Goal: Task Accomplishment & Management: Manage account settings

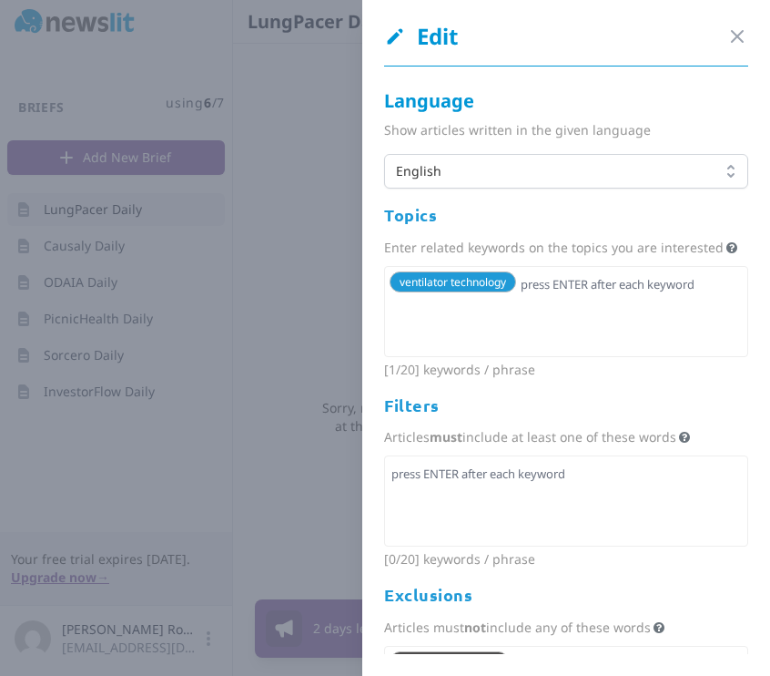
click at [557, 340] on div "ventilator technology" at bounding box center [566, 311] width 364 height 91
type input "lungpacer"
type input "aeropace"
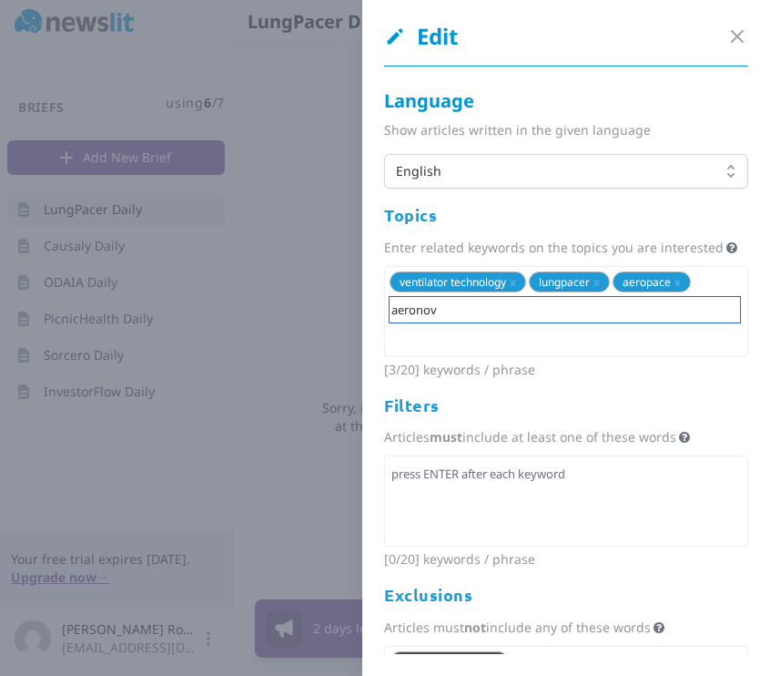
type input "aeronova"
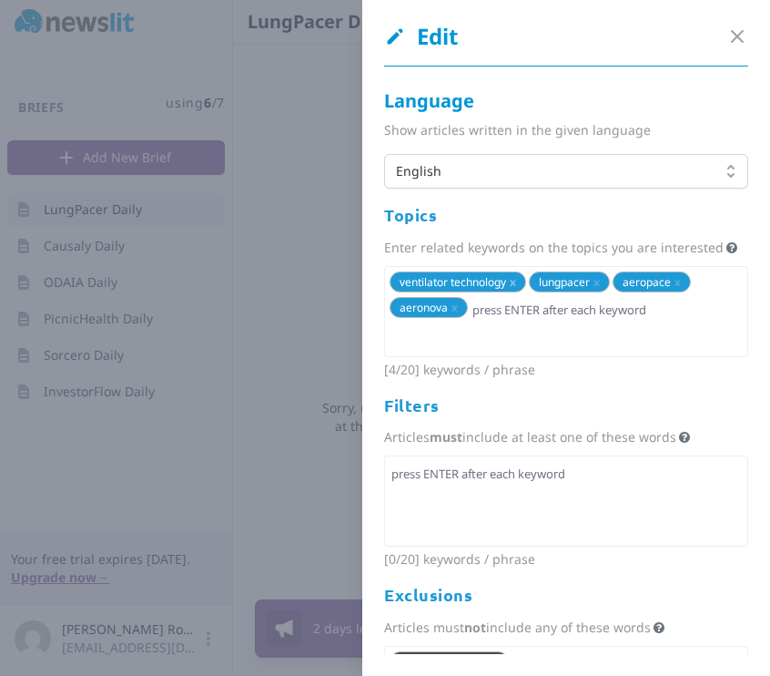
click at [516, 290] on span "x" at bounding box center [513, 281] width 6 height 15
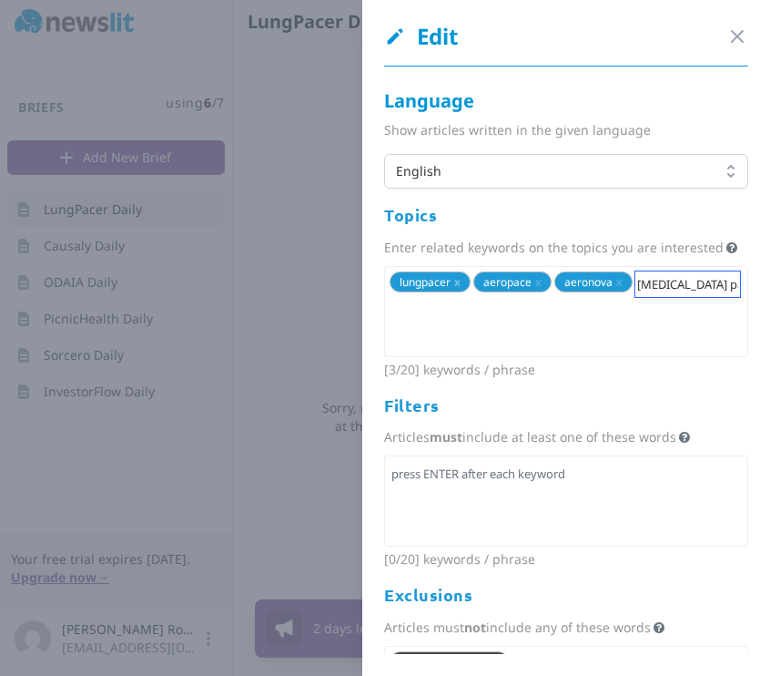
type input "[MEDICAL_DATA] pacing"
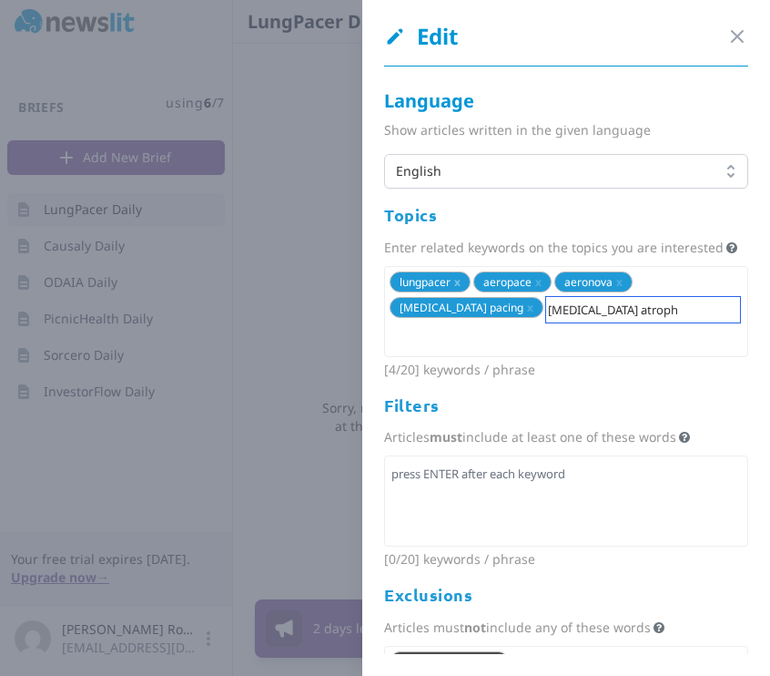
type input "[MEDICAL_DATA] [MEDICAL_DATA]"
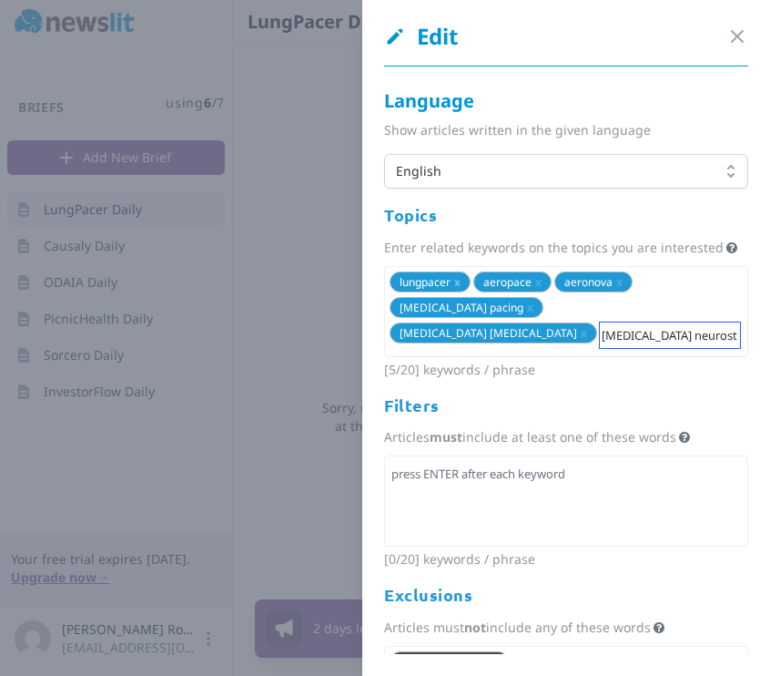
type input "[MEDICAL_DATA] [MEDICAL_DATA]"
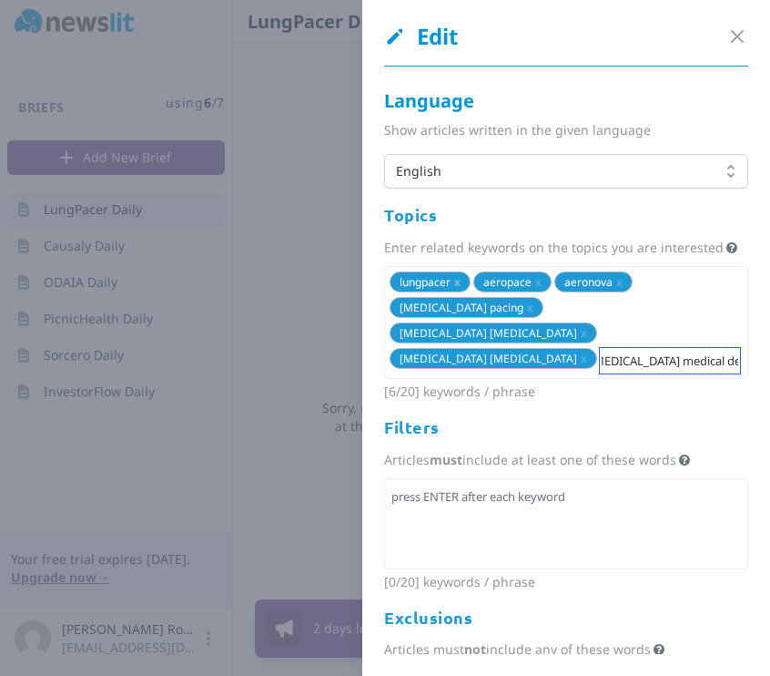
type input "[MEDICAL_DATA] medical device"
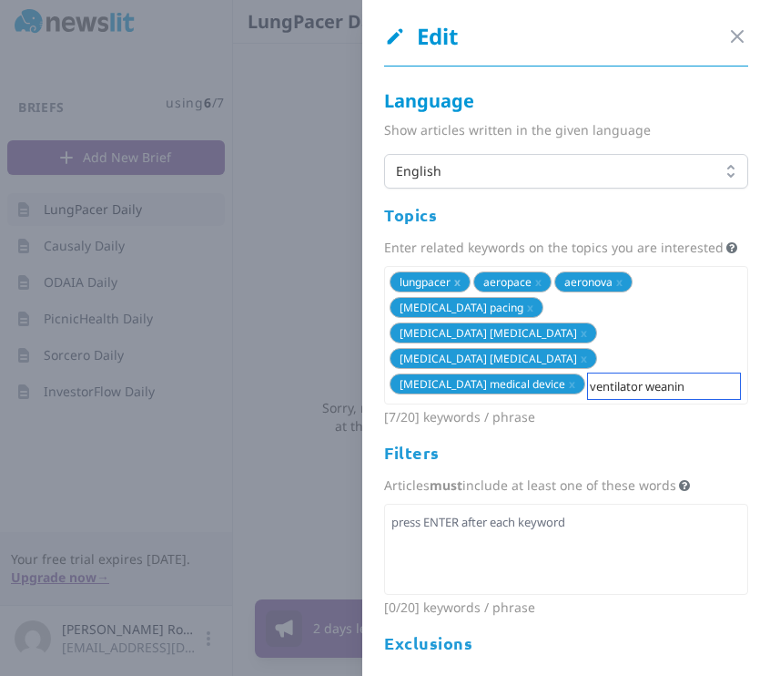
type input "ventilator weaning"
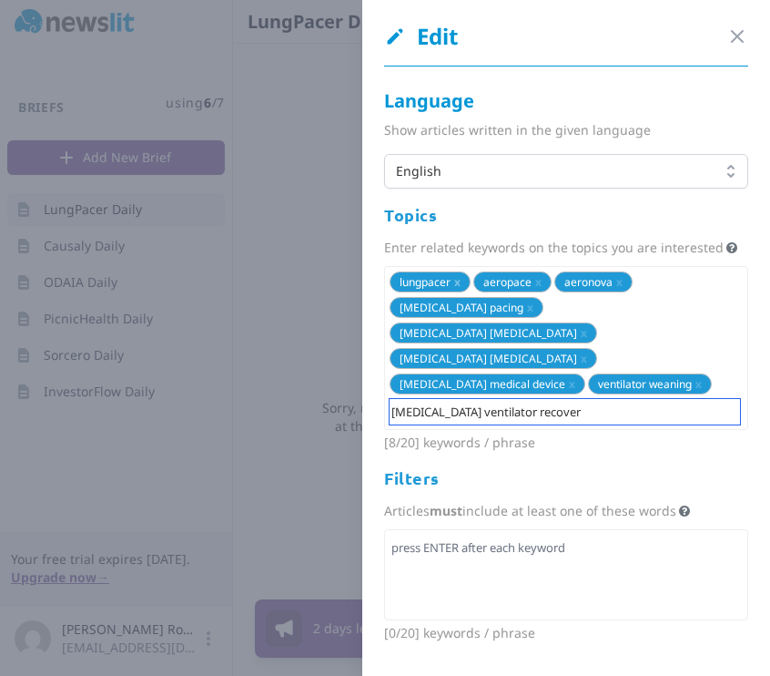
type input "[MEDICAL_DATA] ventilator recovery"
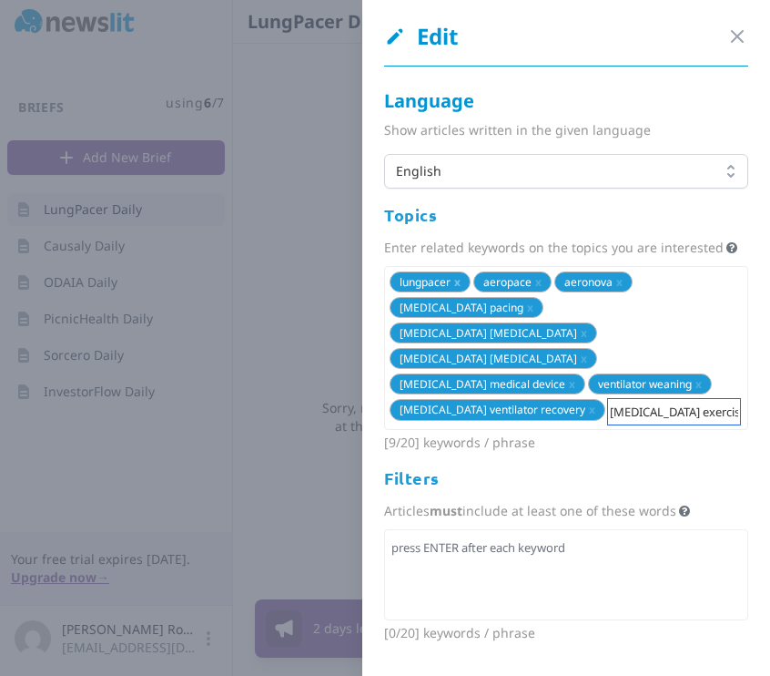
type input "[MEDICAL_DATA] exercise"
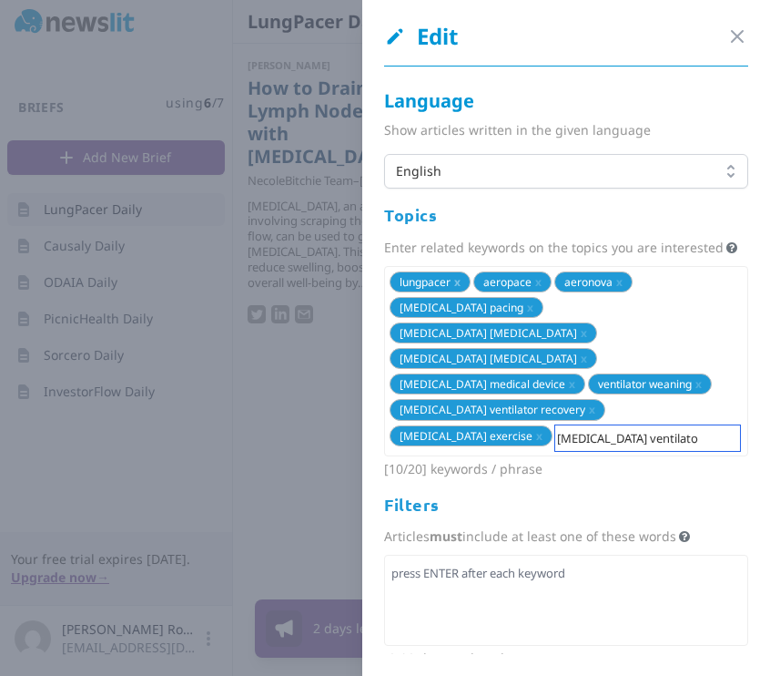
type input "[MEDICAL_DATA] ventilator"
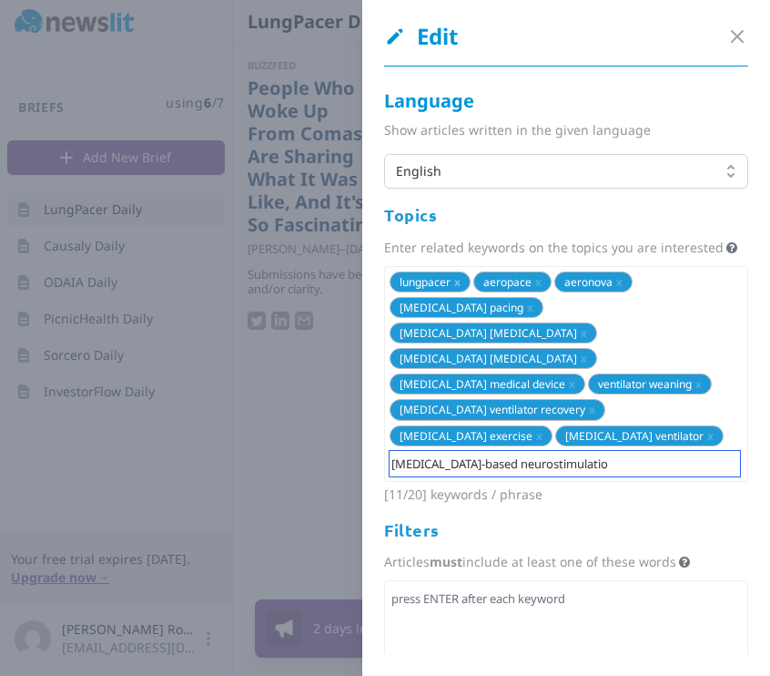
type input "[MEDICAL_DATA]-based [MEDICAL_DATA]"
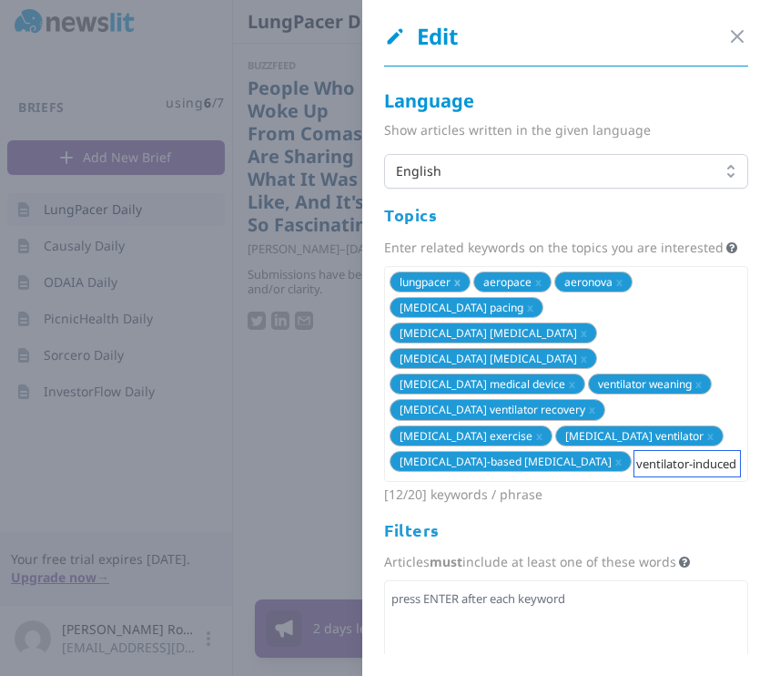
type input "ventilator-induced [MEDICAL_DATA] dysfunction"
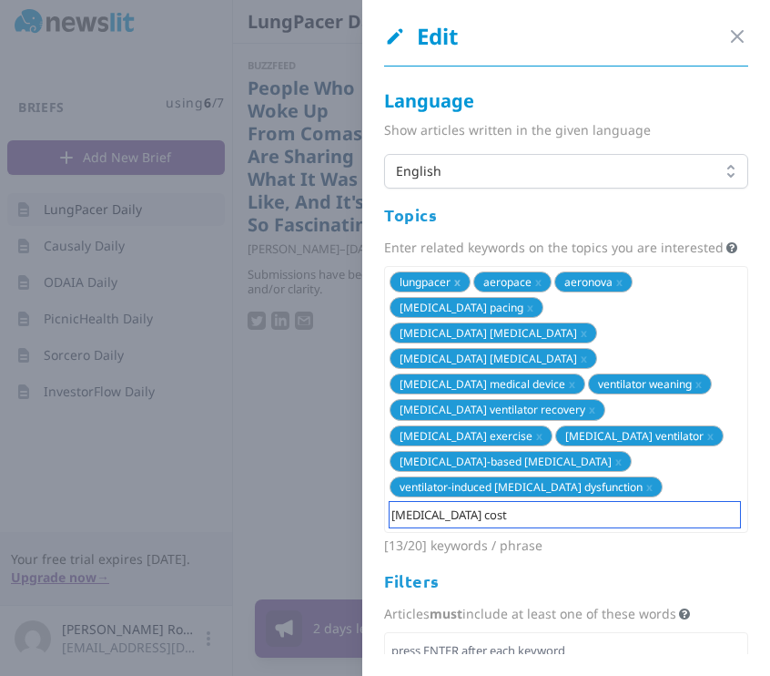
type input "[MEDICAL_DATA] costs"
type input "[MEDICAL_DATA] hospital shortage"
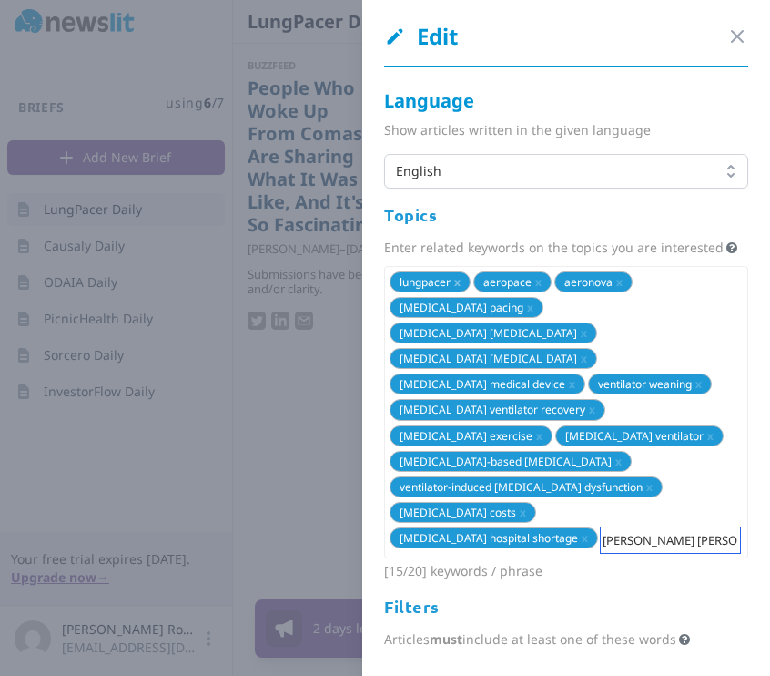
type input "[PERSON_NAME]"
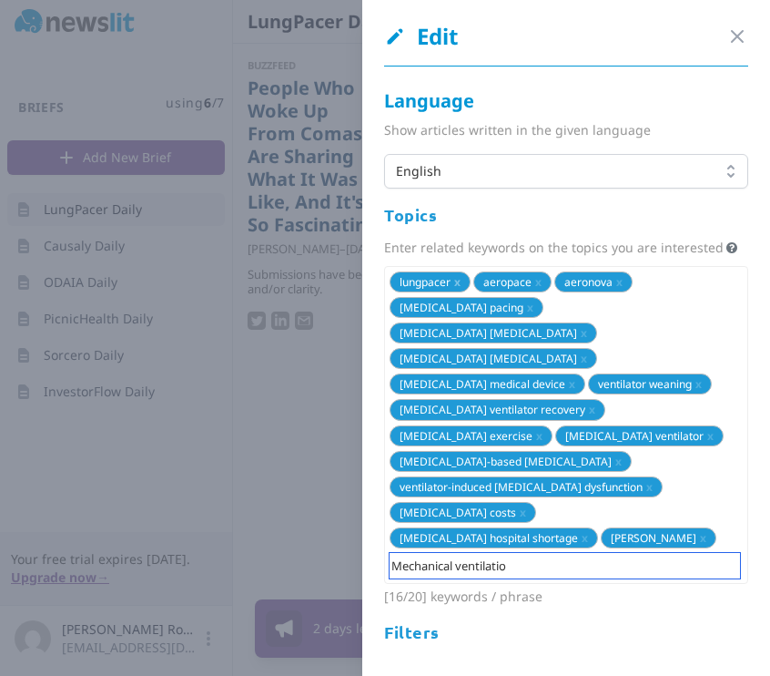
type input "[MEDICAL_DATA]"
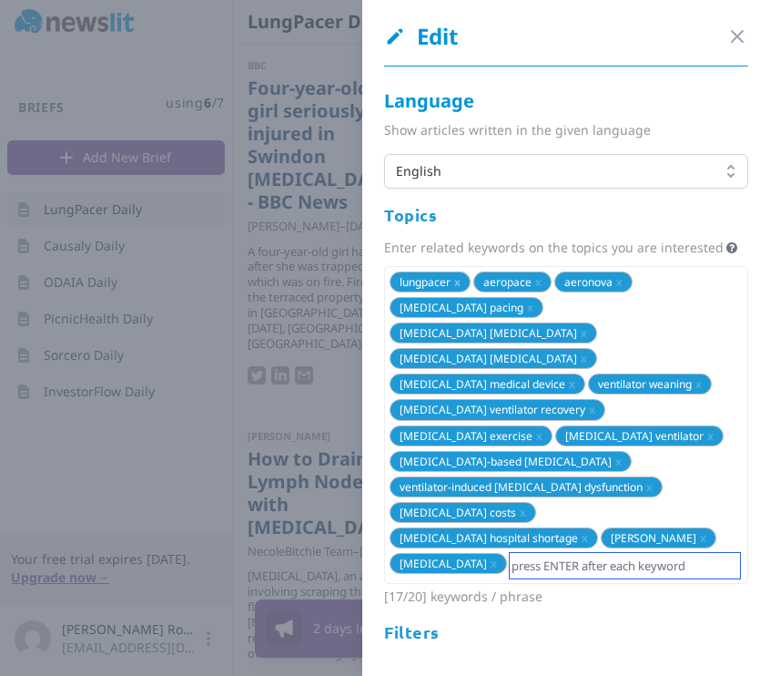
type input "E"
type input "Respiratory medical device"
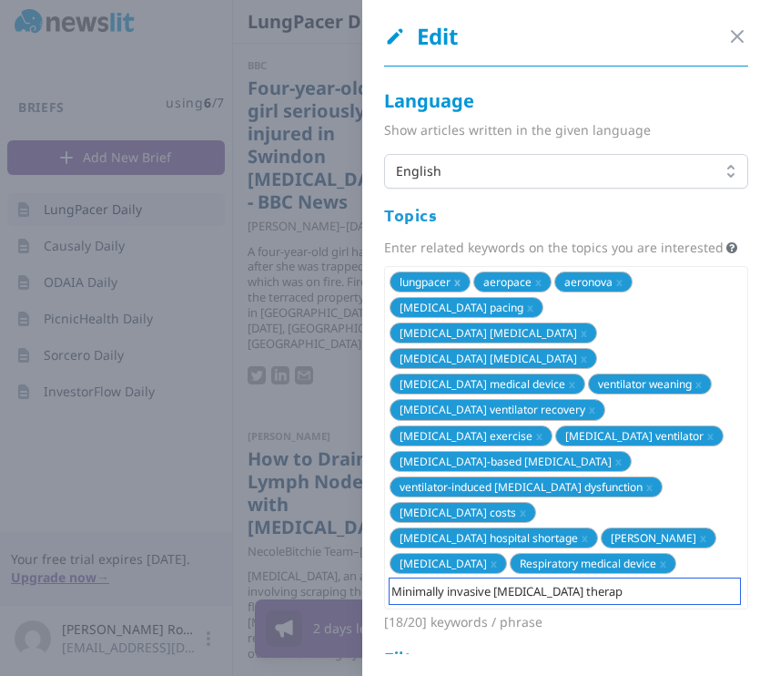
type input "Minimally invasive [MEDICAL_DATA] therapy"
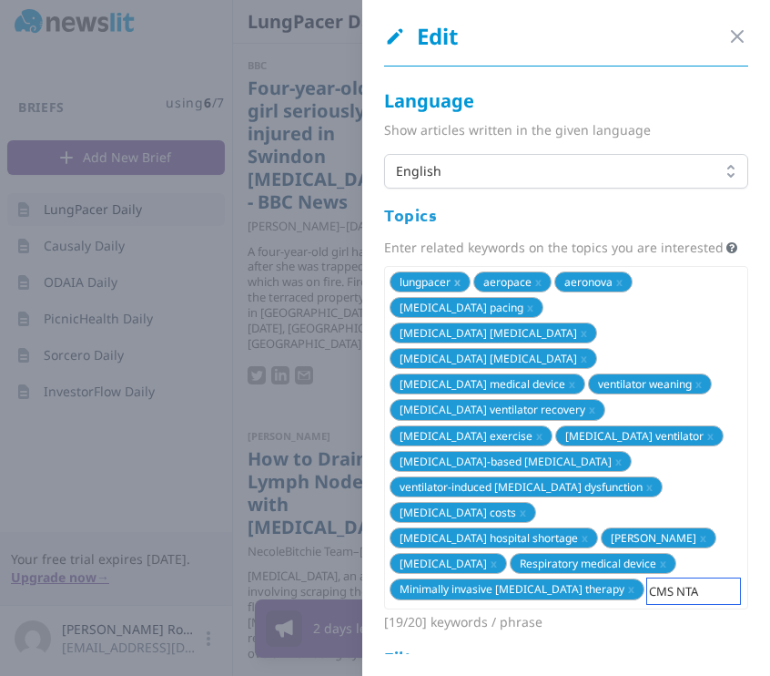
type input "CMS NTAP"
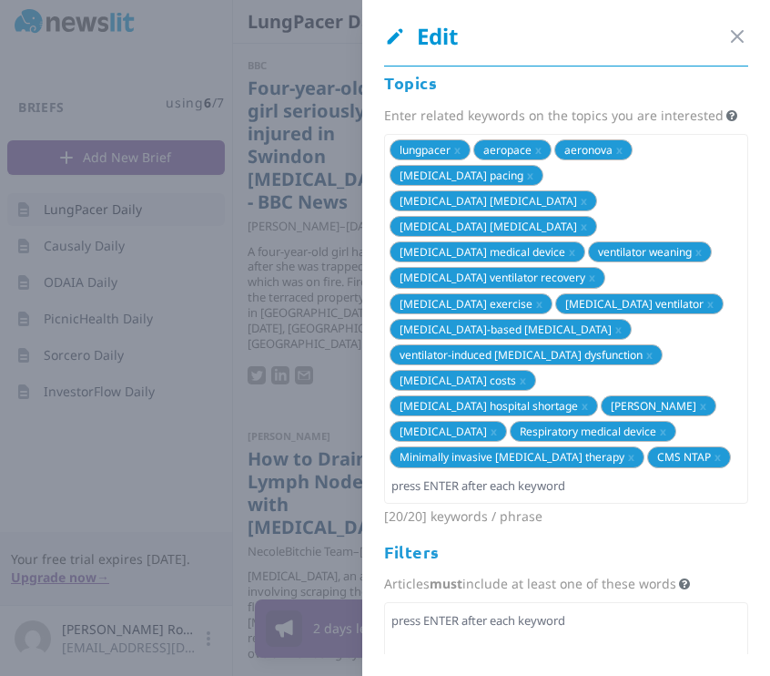
scroll to position [324, 0]
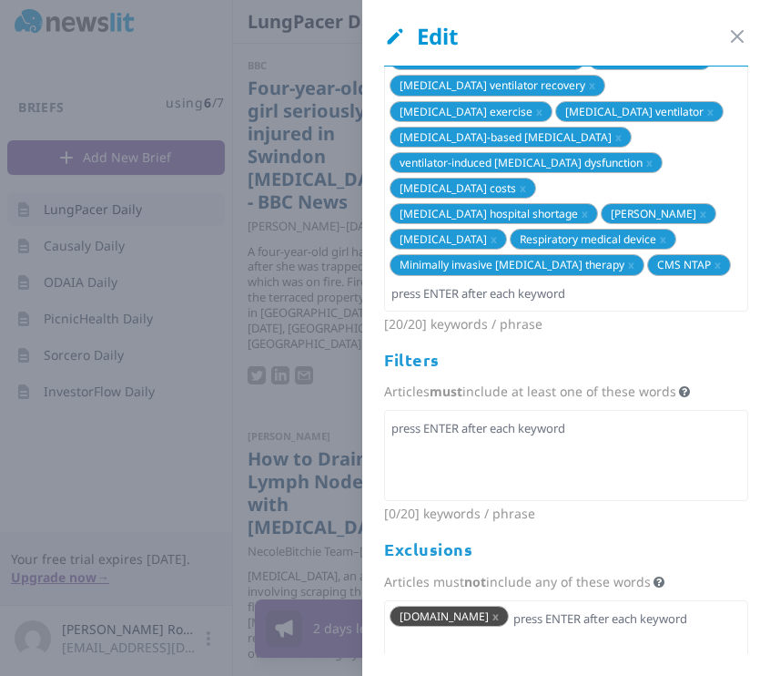
click at [499, 608] on span "x" at bounding box center [496, 615] width 6 height 15
click at [501, 600] on div at bounding box center [566, 645] width 364 height 91
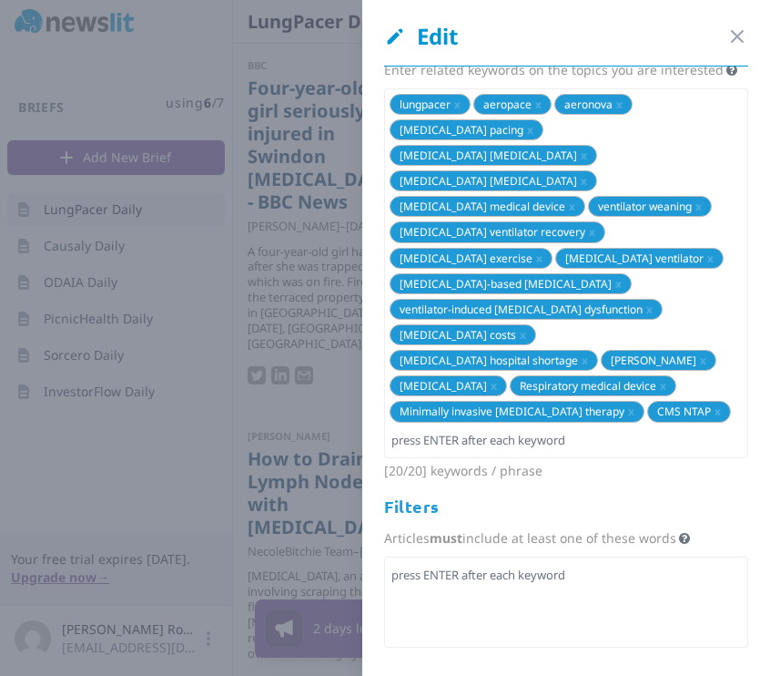
scroll to position [0, 0]
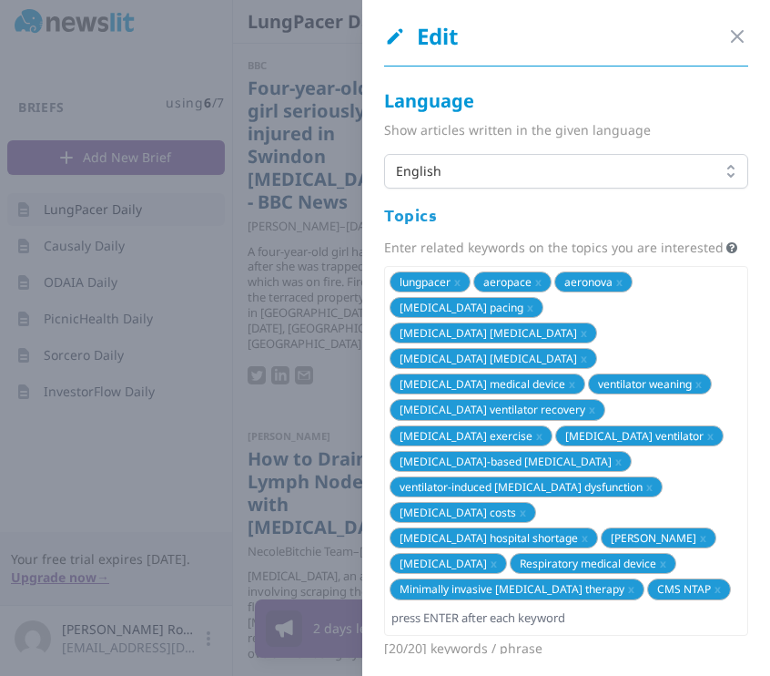
click at [727, 22] on div "Edit Close panel" at bounding box center [566, 44] width 364 height 45
click at [726, 33] on icon "button" at bounding box center [737, 36] width 22 height 22
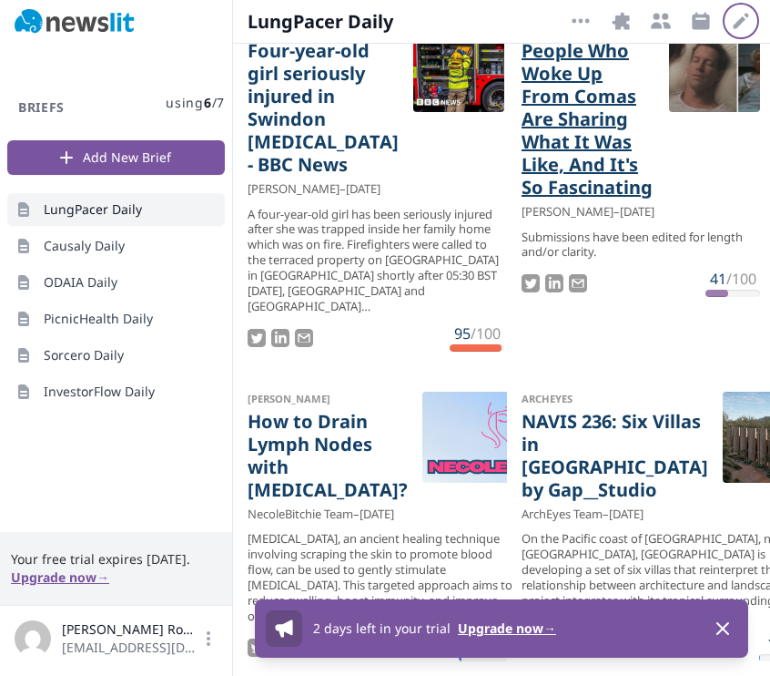
scroll to position [115, 0]
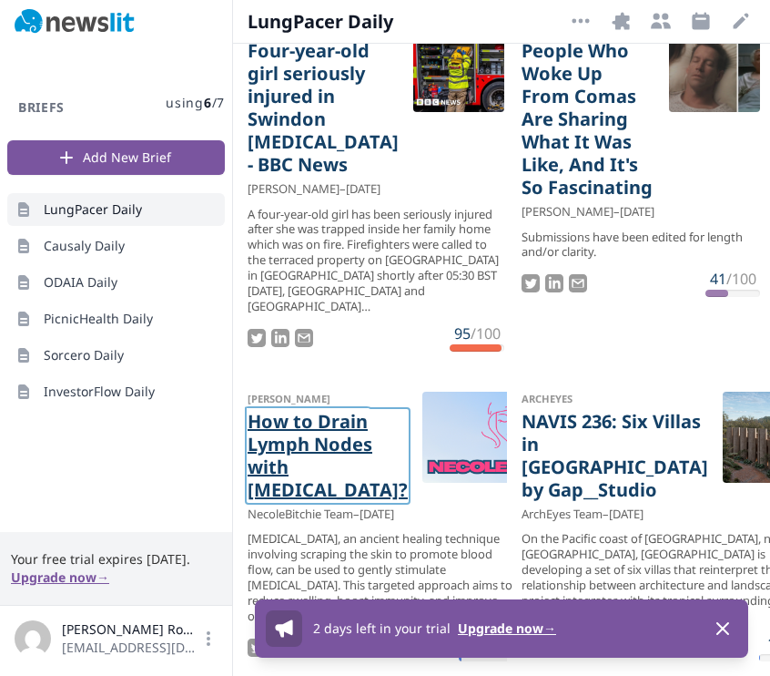
click at [309, 410] on link "How to Drain Lymph Nodes with [MEDICAL_DATA]?" at bounding box center [328, 455] width 160 height 91
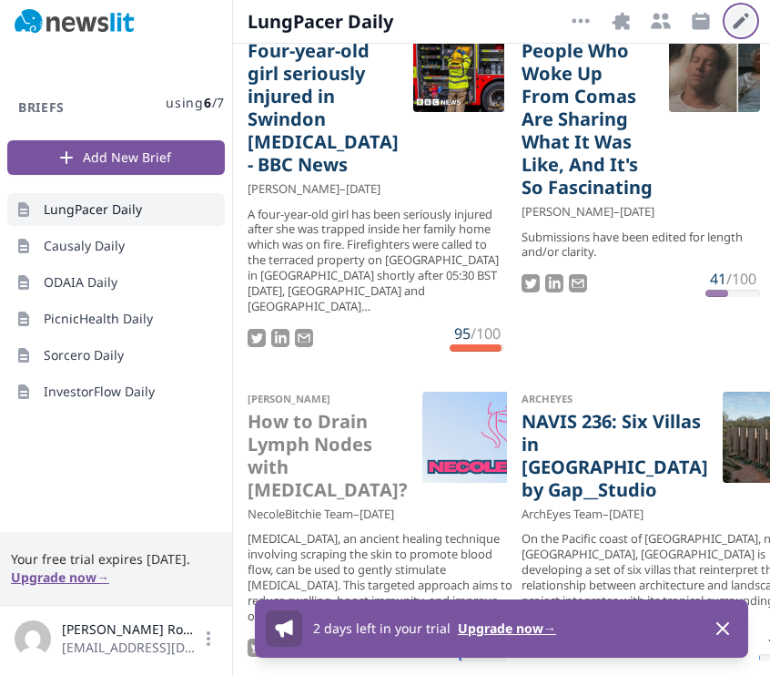
click at [737, 30] on icon "button" at bounding box center [741, 21] width 22 height 22
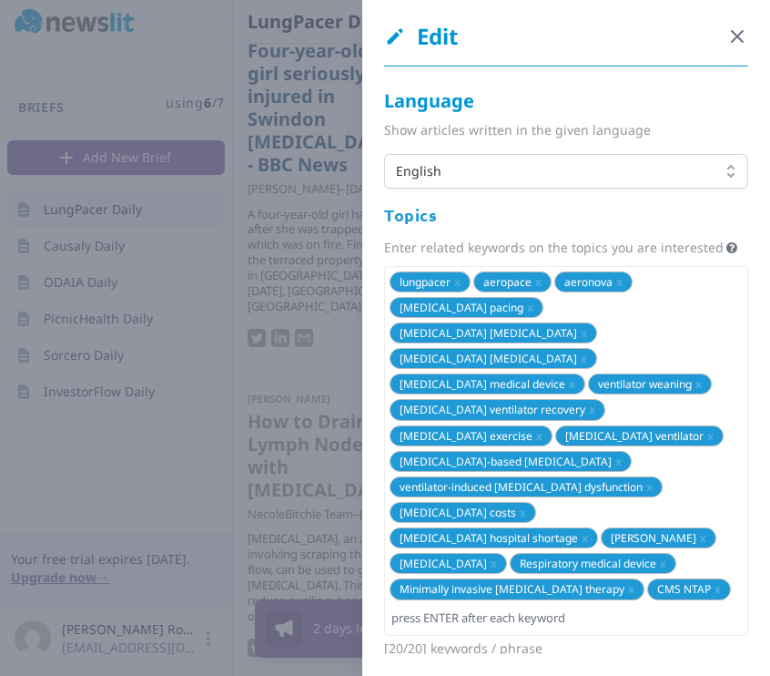
click at [728, 34] on icon "button" at bounding box center [737, 36] width 22 height 22
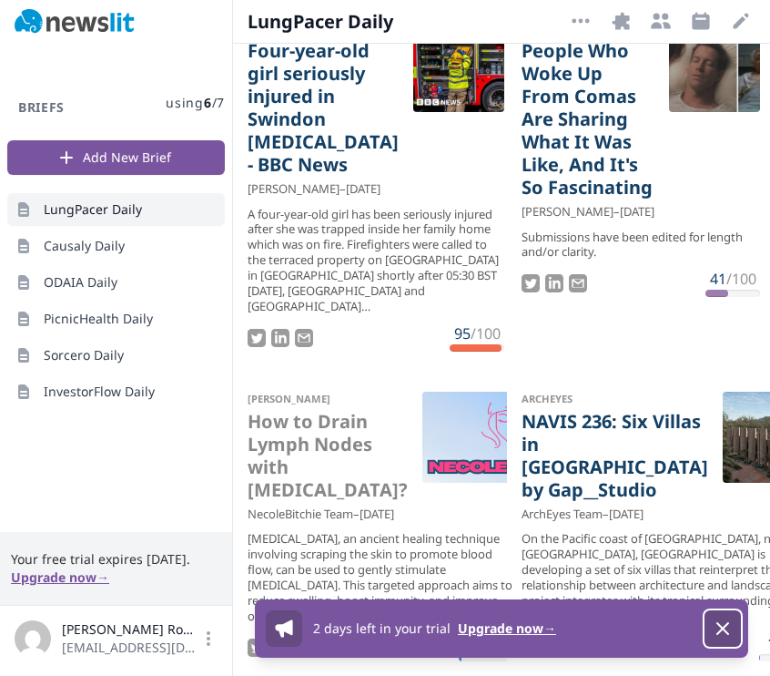
click at [721, 620] on icon "button" at bounding box center [723, 628] width 22 height 22
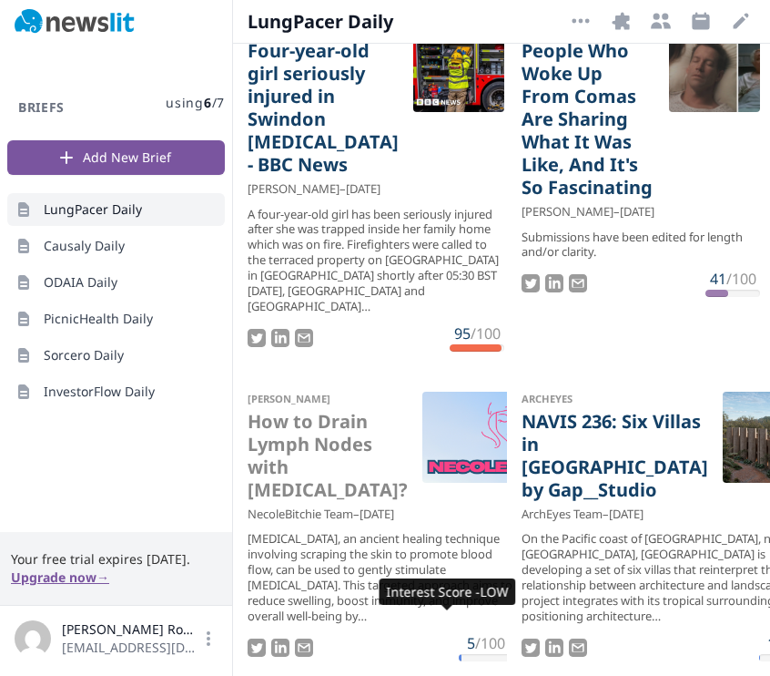
click at [475, 633] on span "/100" at bounding box center [490, 643] width 30 height 20
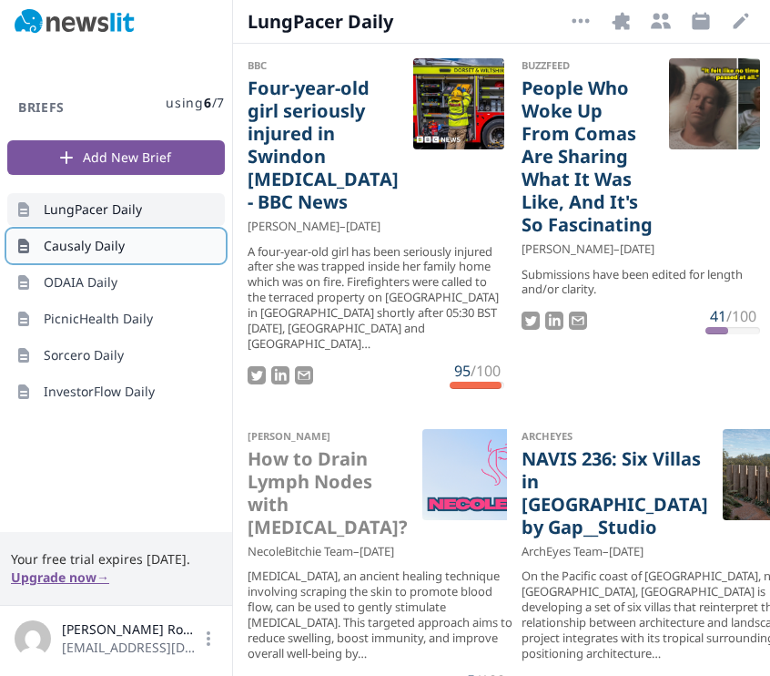
click at [161, 252] on link "Causaly Daily" at bounding box center [116, 245] width 218 height 33
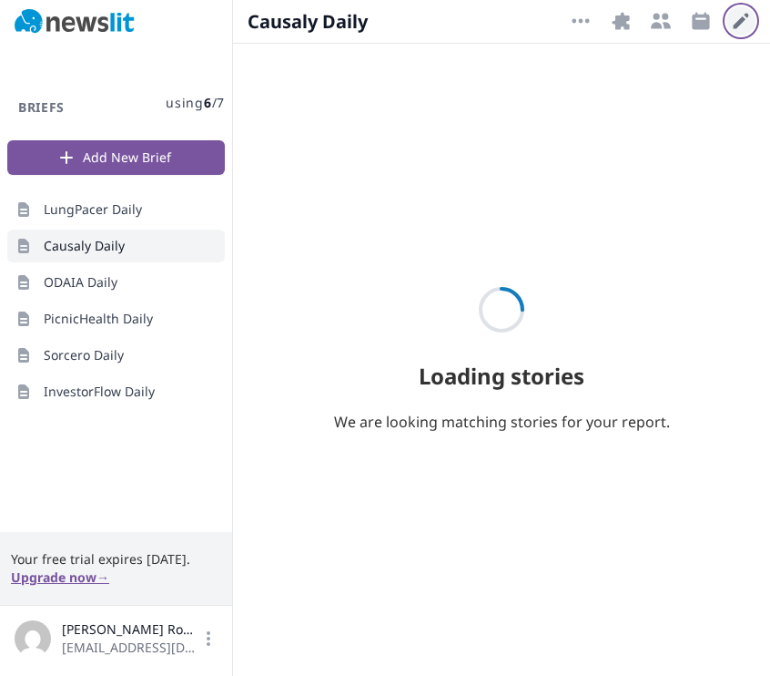
click at [730, 12] on icon "button" at bounding box center [741, 21] width 22 height 22
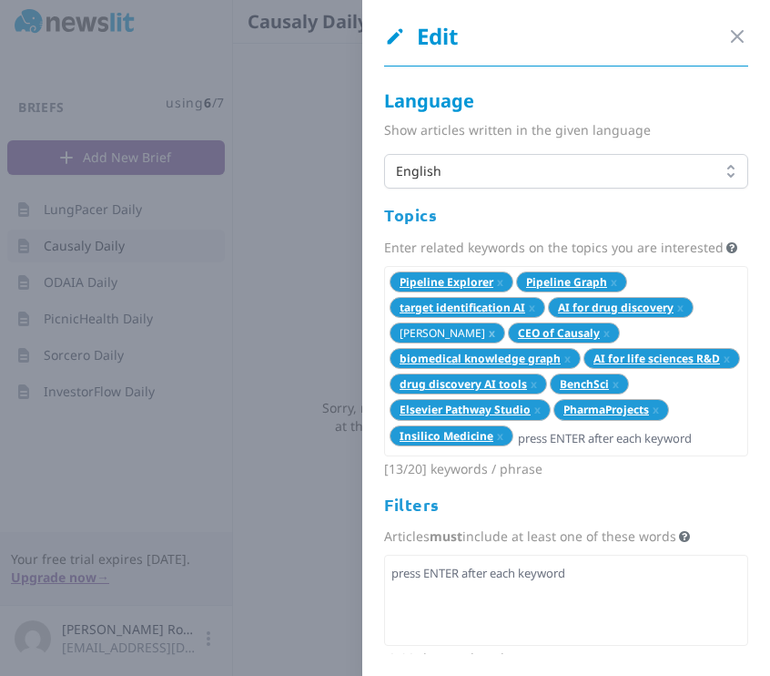
click at [495, 340] on span "x" at bounding box center [492, 332] width 6 height 15
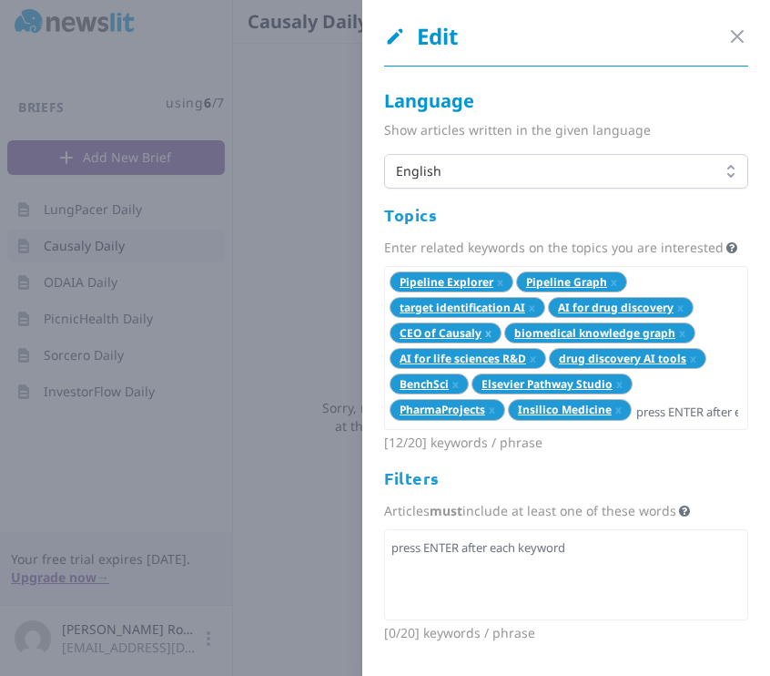
click at [488, 340] on span "x" at bounding box center [488, 332] width 6 height 15
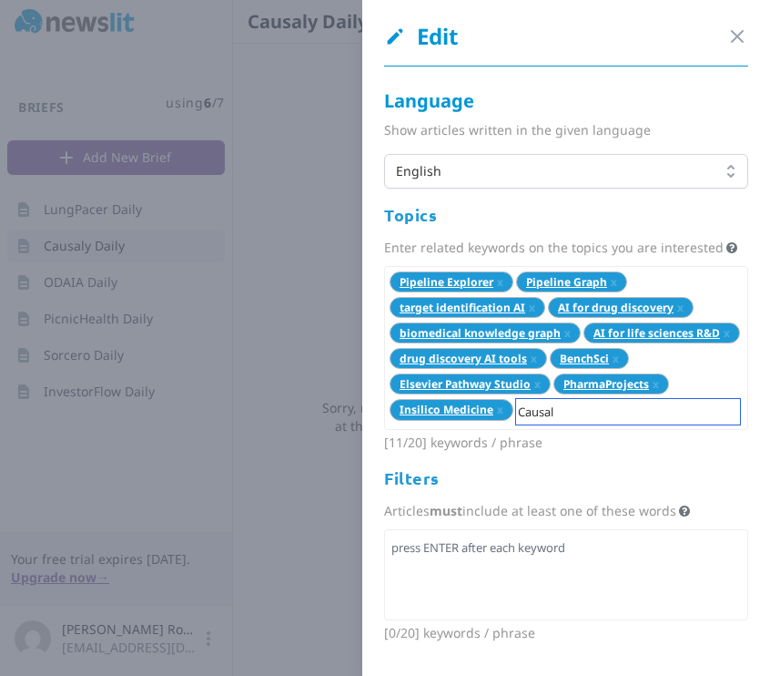
type input "Causaly"
type input "T"
type input "[PERSON_NAME]"
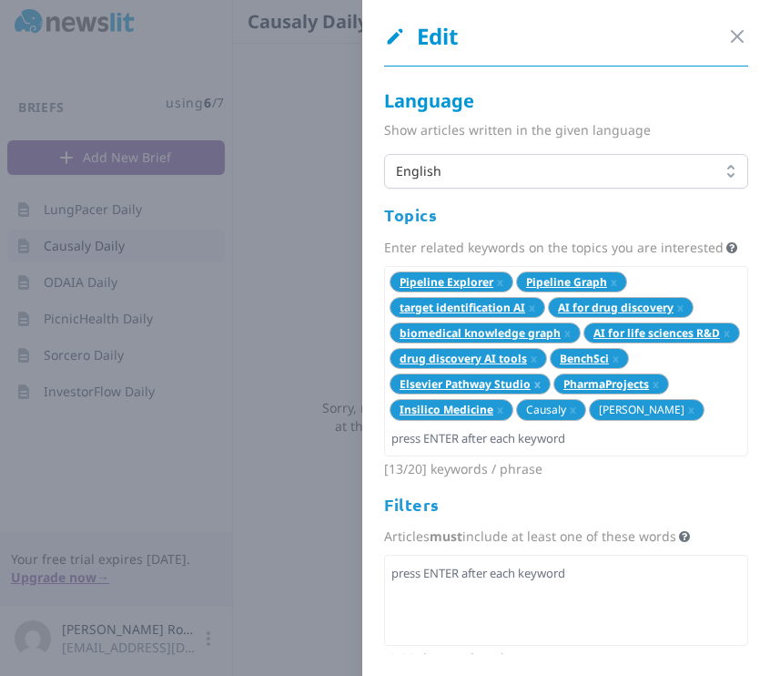
click at [541, 391] on span "x" at bounding box center [537, 383] width 6 height 15
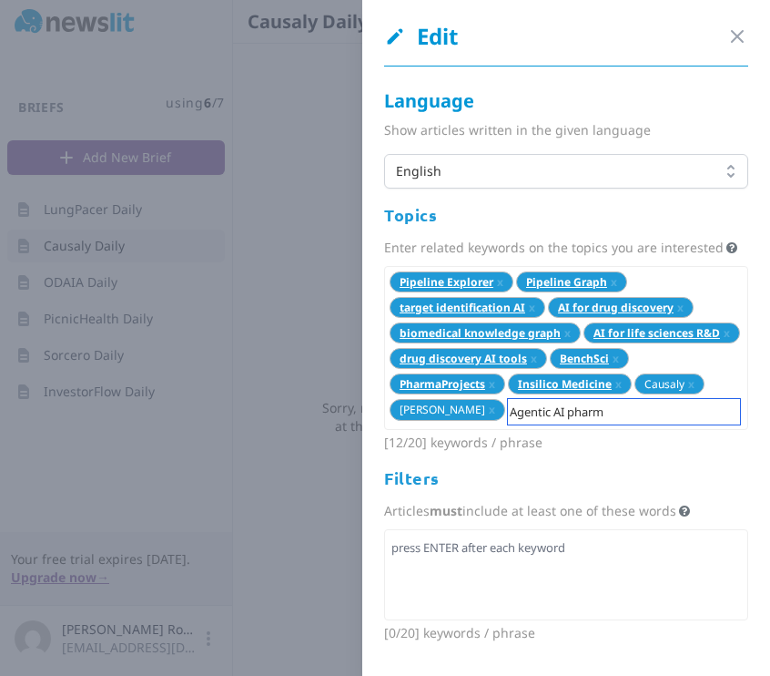
type input "Agentic AI pharma"
type input "Agentic AI drug discovery"
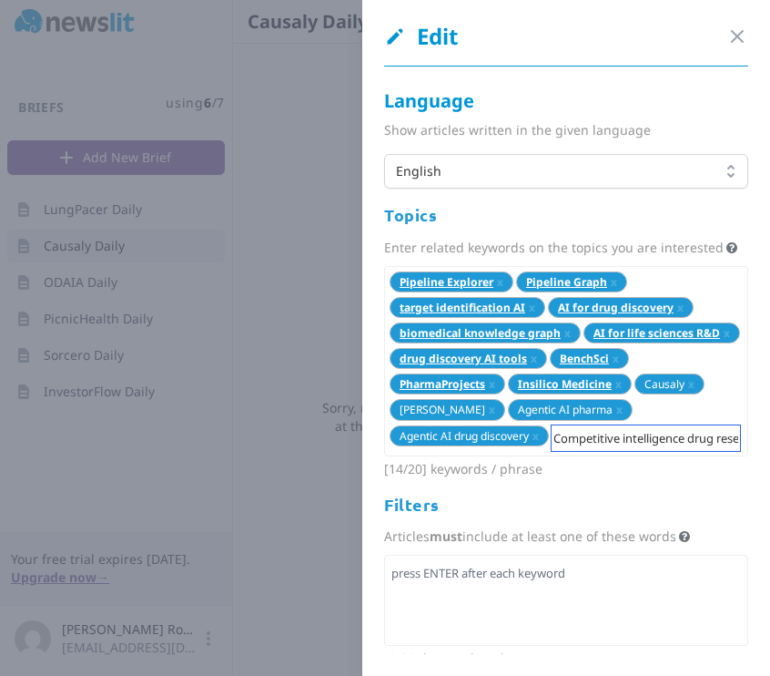
type input "Competitive intelligence drug research"
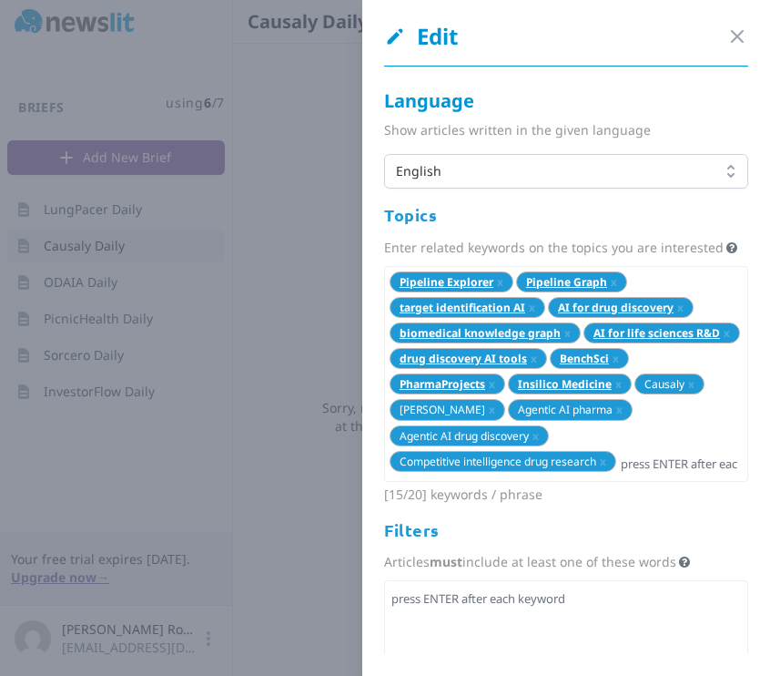
click at [636, 422] on div "Pipeline Explorer x Pipeline Graph x target identification AI x AI for drug dis…" at bounding box center [566, 374] width 364 height 216
click at [727, 34] on icon "button" at bounding box center [737, 36] width 22 height 22
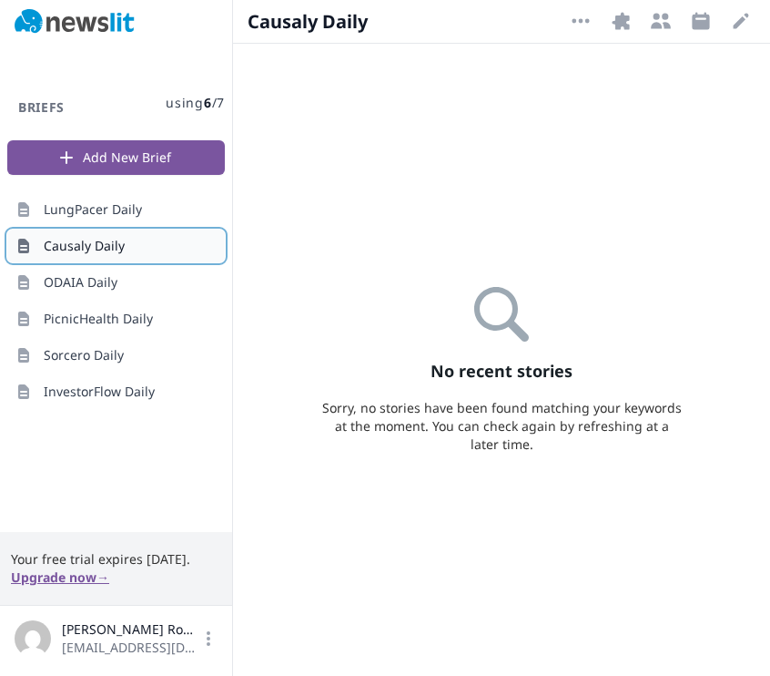
click at [91, 260] on link "Causaly Daily" at bounding box center [116, 245] width 218 height 33
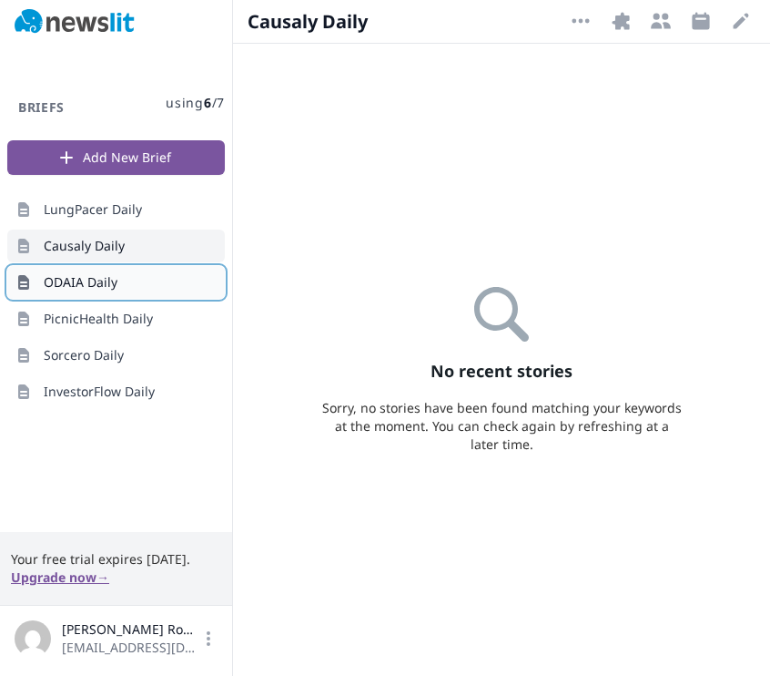
click at [87, 284] on span "ODAIA Daily" at bounding box center [81, 282] width 74 height 18
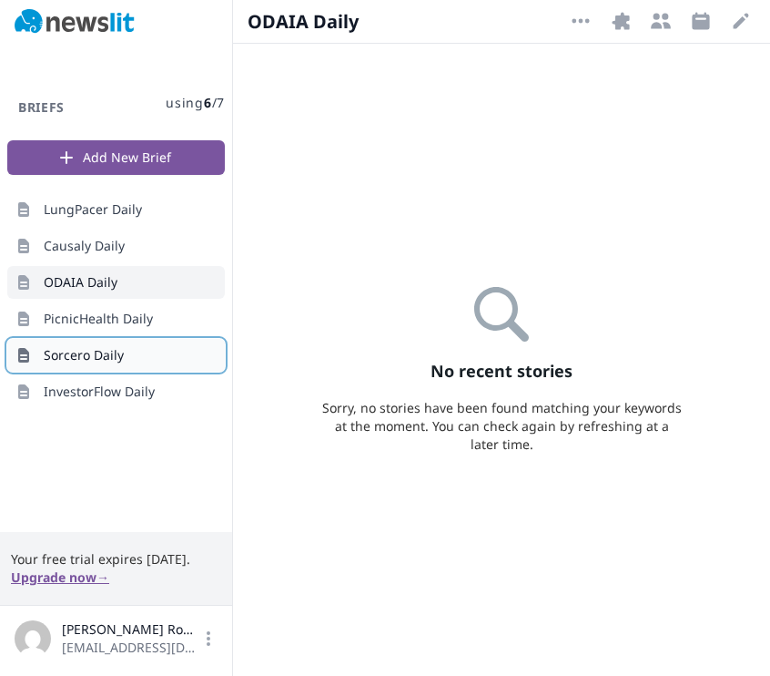
click at [76, 354] on span "Sorcero Daily" at bounding box center [84, 355] width 80 height 18
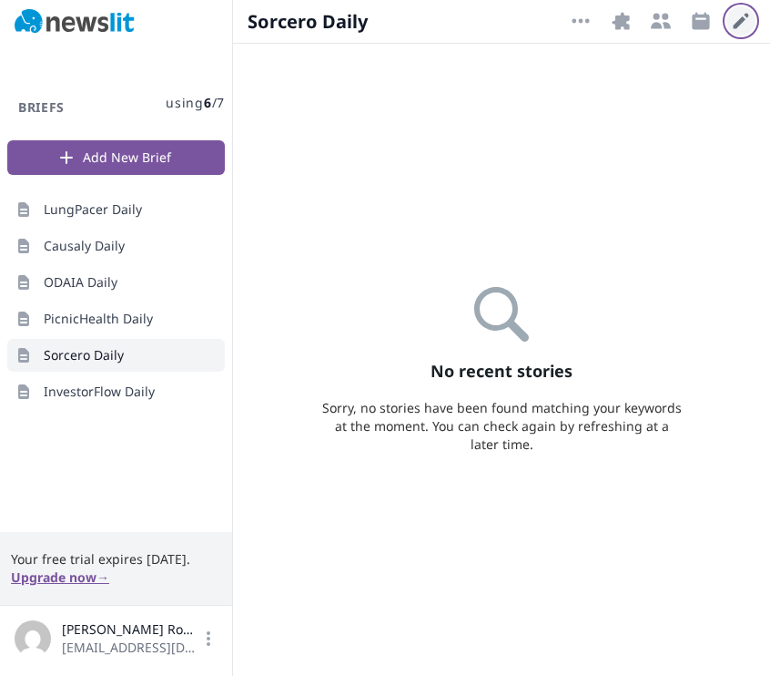
click at [743, 11] on icon "button" at bounding box center [741, 21] width 22 height 22
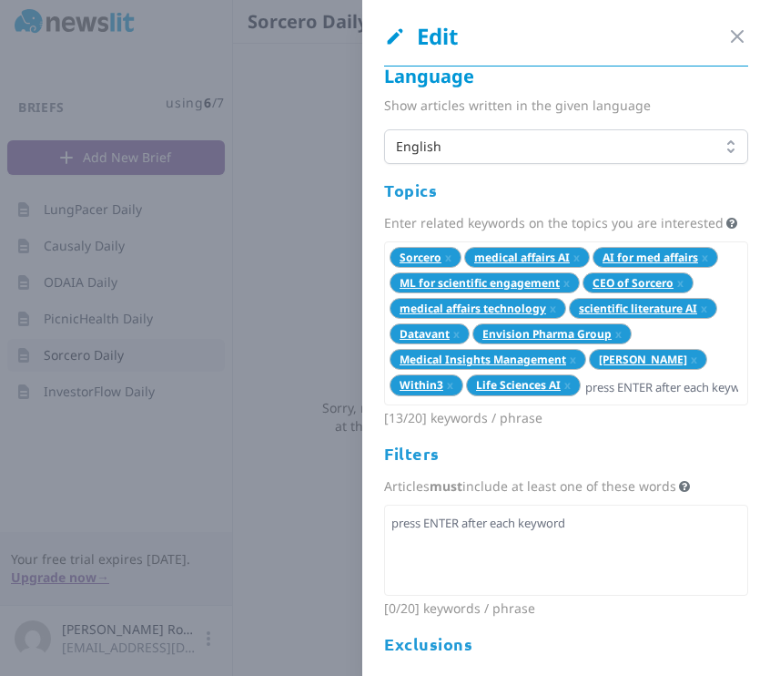
scroll to position [23, 0]
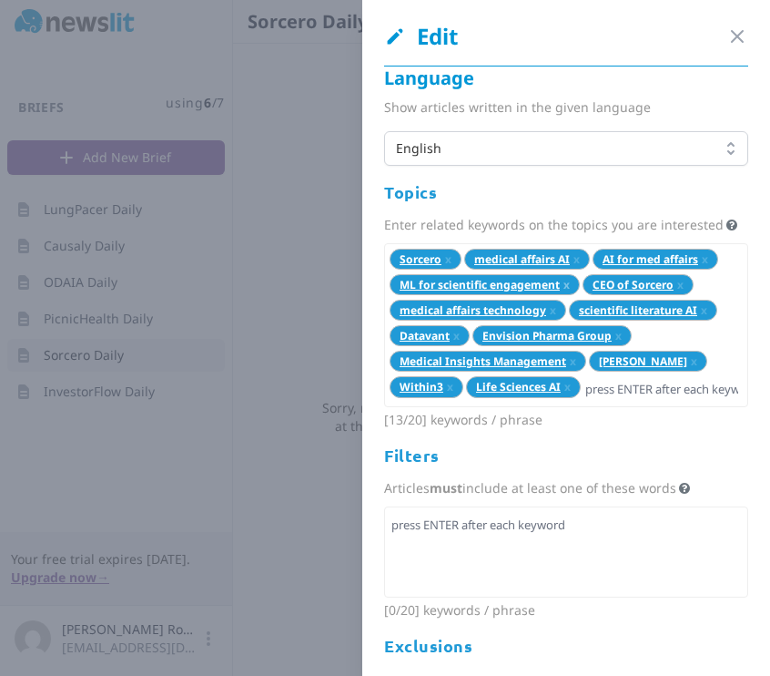
click at [570, 292] on span "x" at bounding box center [567, 284] width 6 height 15
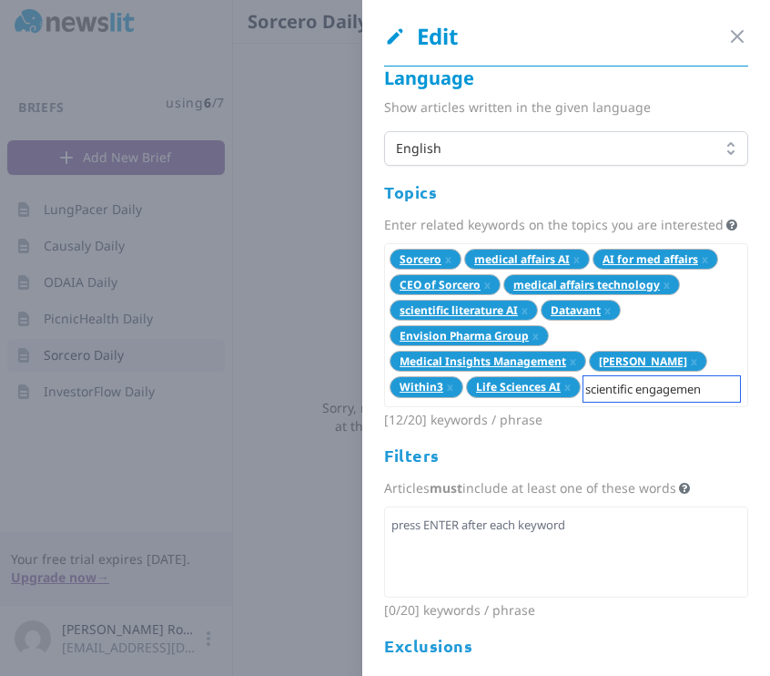
type input "scientific engagement"
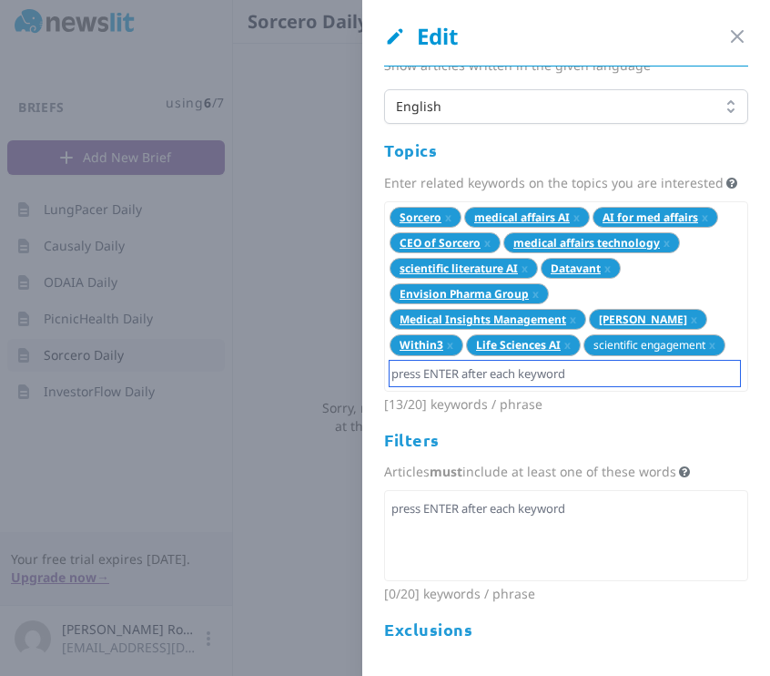
scroll to position [66, 0]
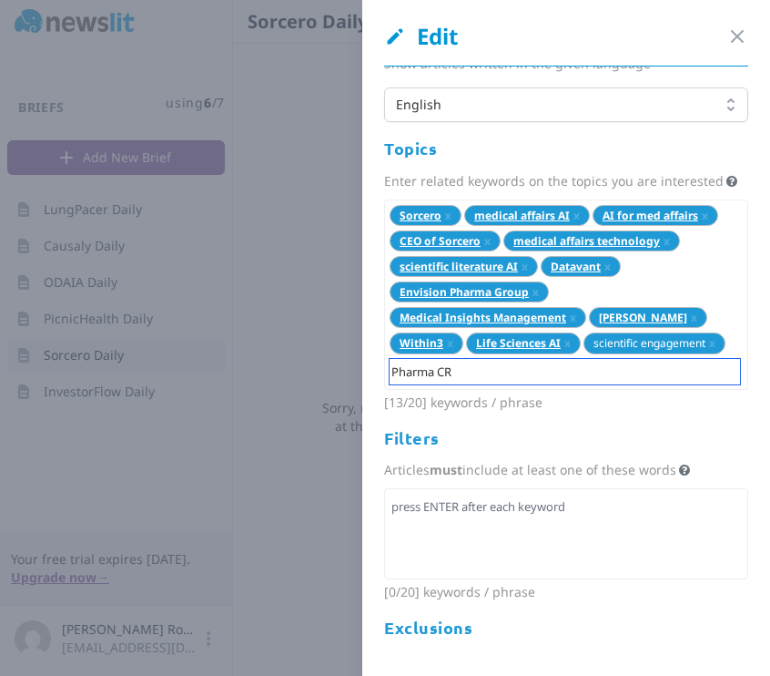
type input "Pharma CRM"
type input "life sciences data"
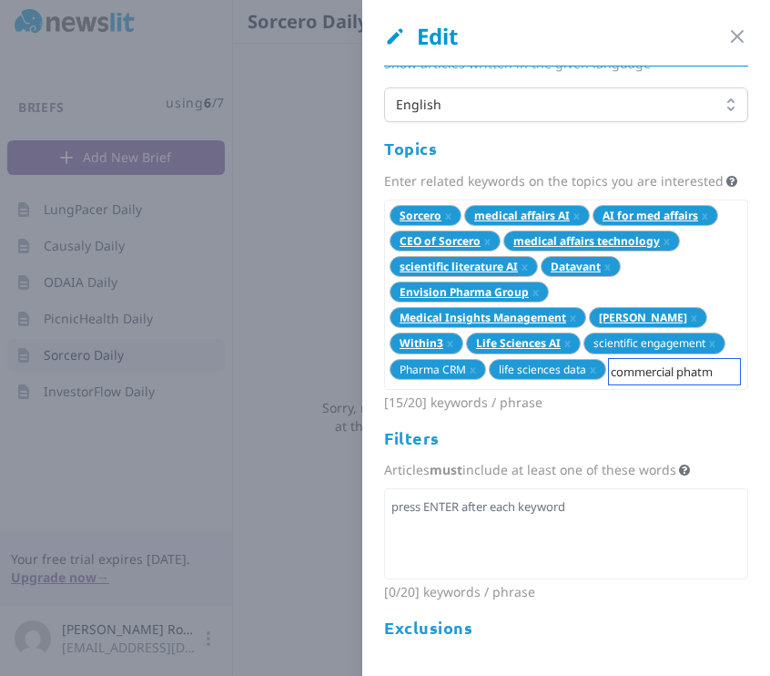
type input "commercial phatma"
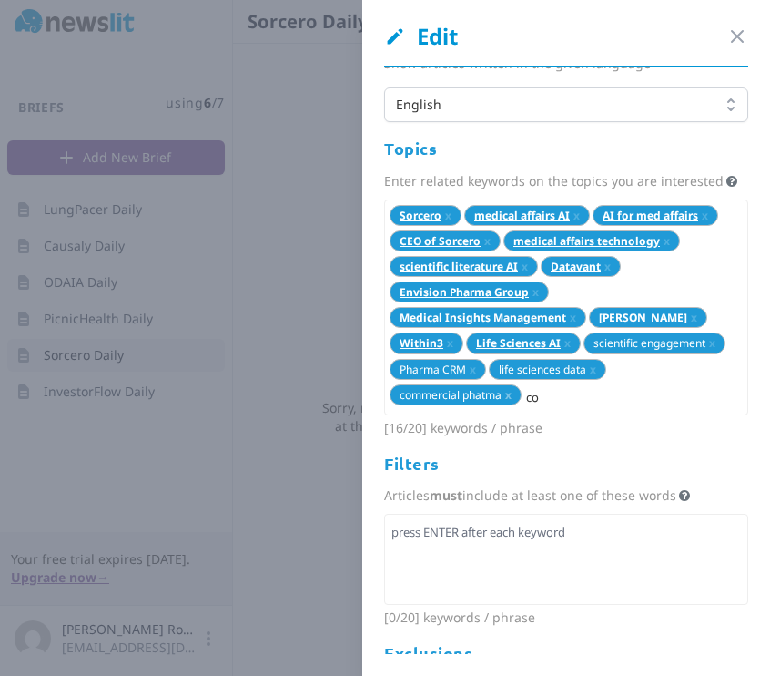
click at [522, 405] on span "commercial phatma x" at bounding box center [456, 394] width 132 height 21
click at [512, 402] on span "x" at bounding box center [508, 394] width 6 height 15
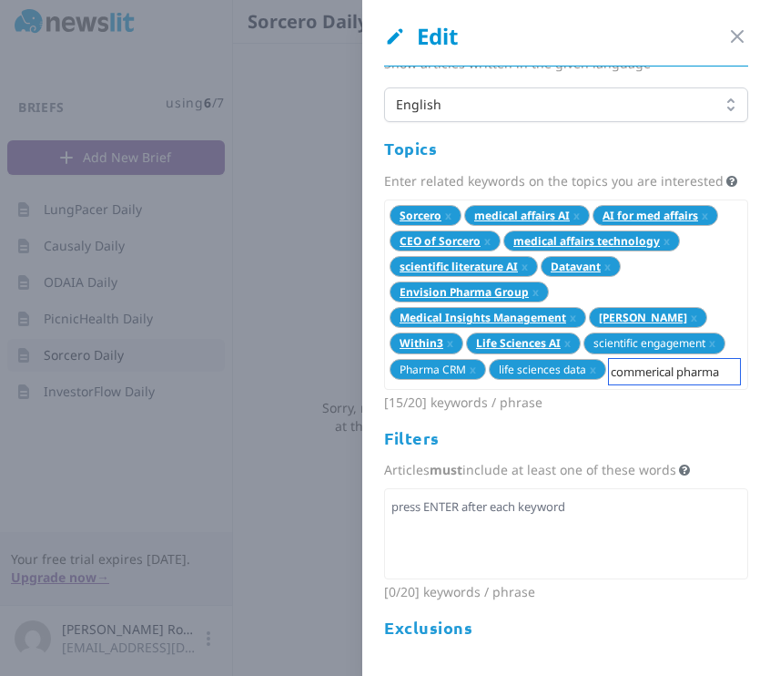
click at [609, 384] on input "commerical pharma" at bounding box center [674, 371] width 131 height 25
type input "commercial pharma"
click at [666, 384] on input "commercial pharma" at bounding box center [674, 371] width 131 height 25
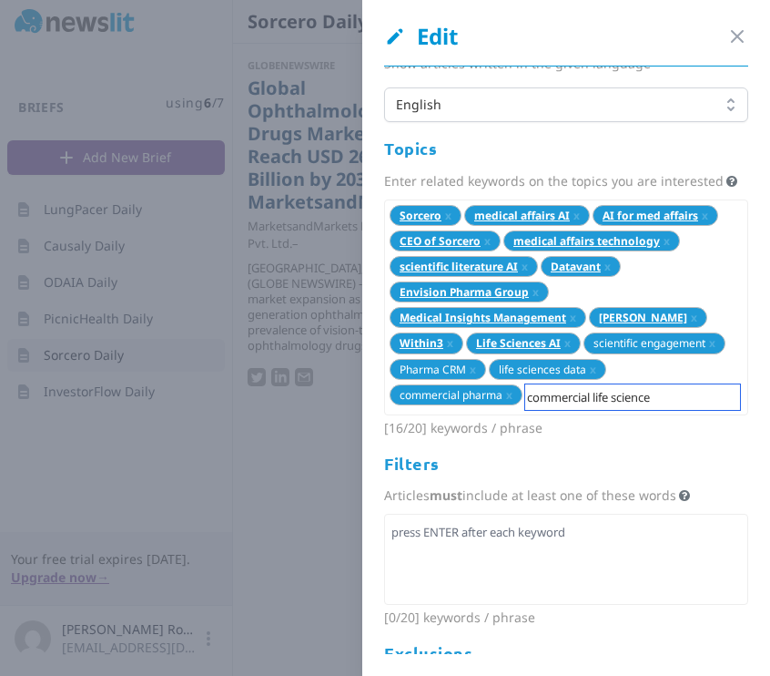
type input "commercial life sciences"
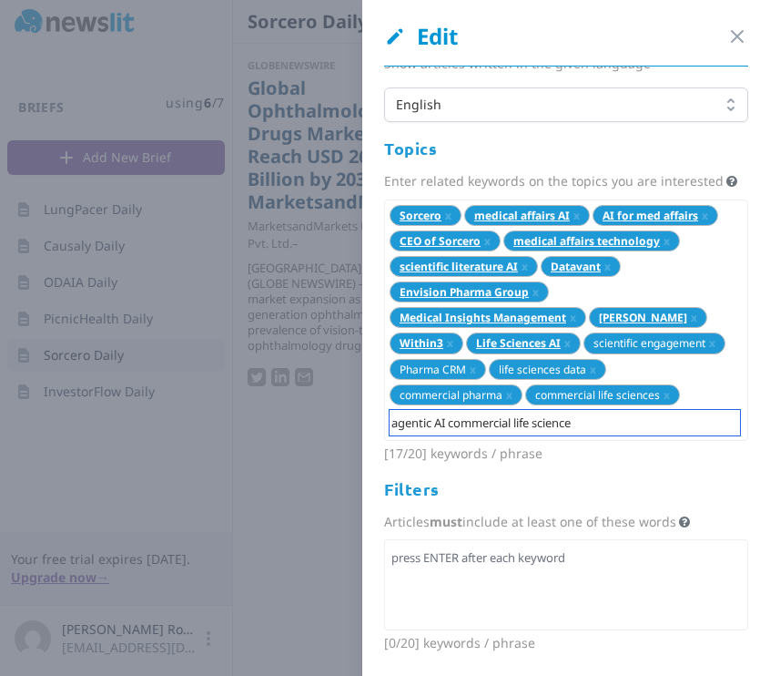
type input "agentic AI commercial life sciences"
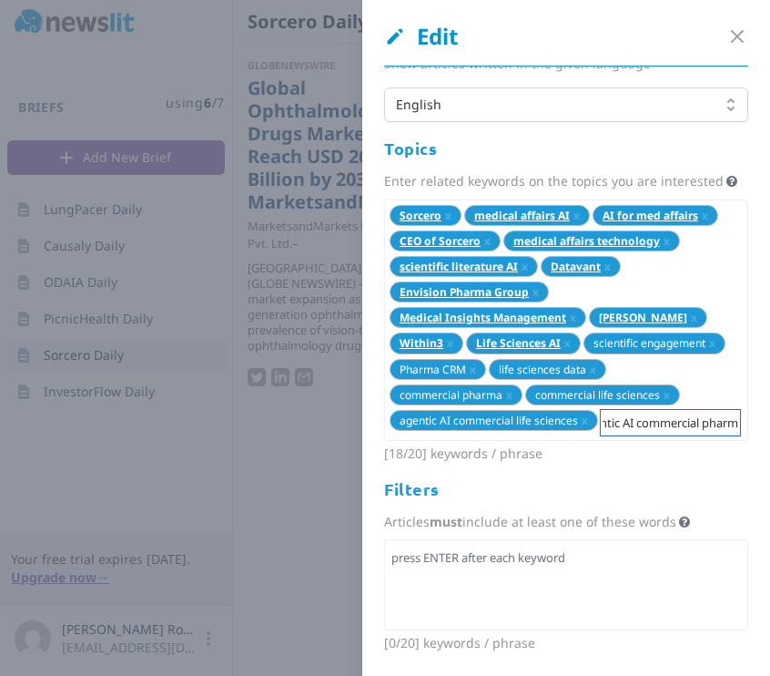
type input "Agentic AI commercial pharma"
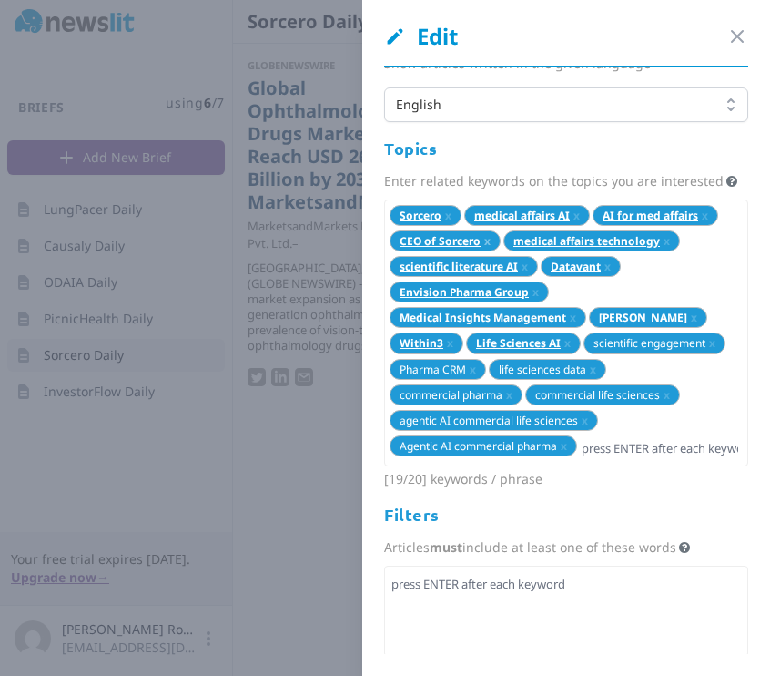
click at [491, 249] on span "x" at bounding box center [487, 240] width 6 height 15
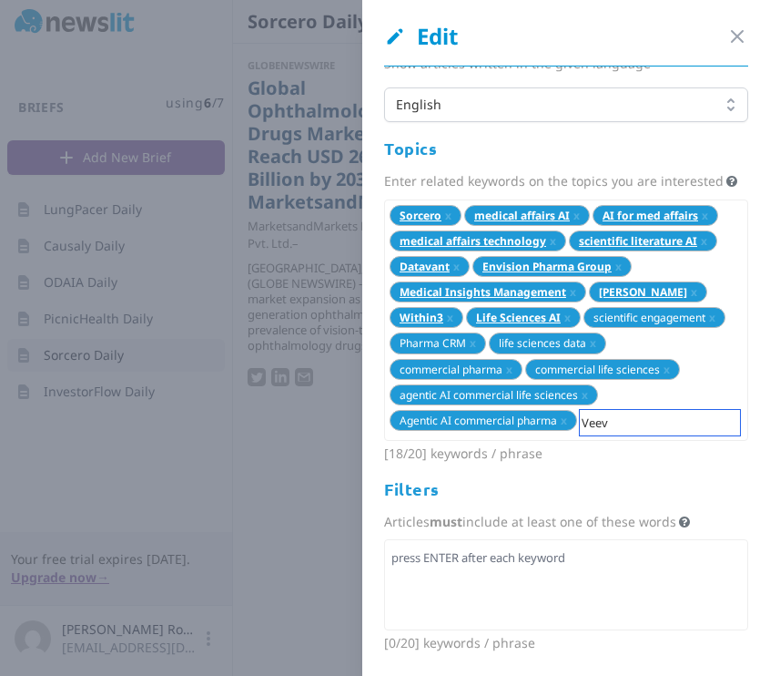
type input "Veeva"
type input "IQVIA"
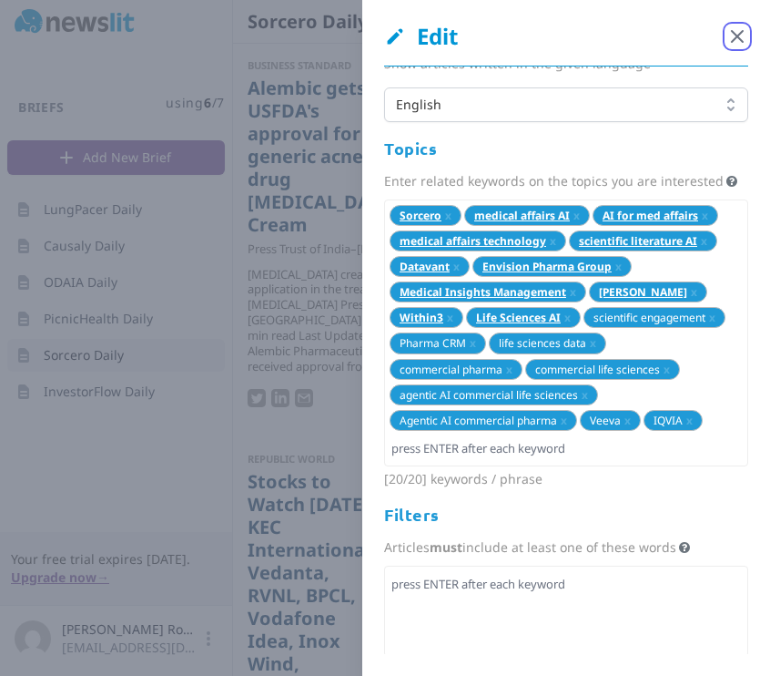
click at [726, 42] on icon "button" at bounding box center [737, 36] width 22 height 22
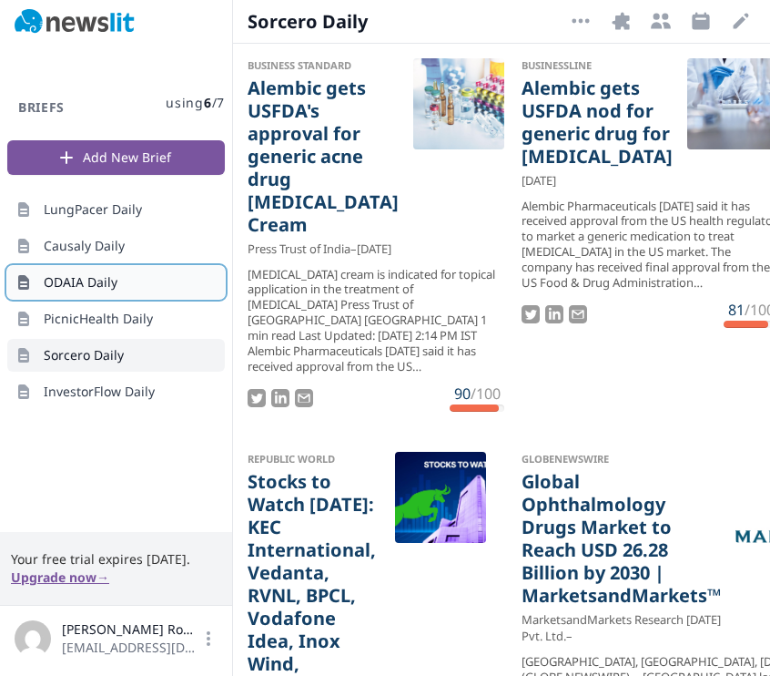
click at [97, 290] on span "ODAIA Daily" at bounding box center [81, 282] width 74 height 18
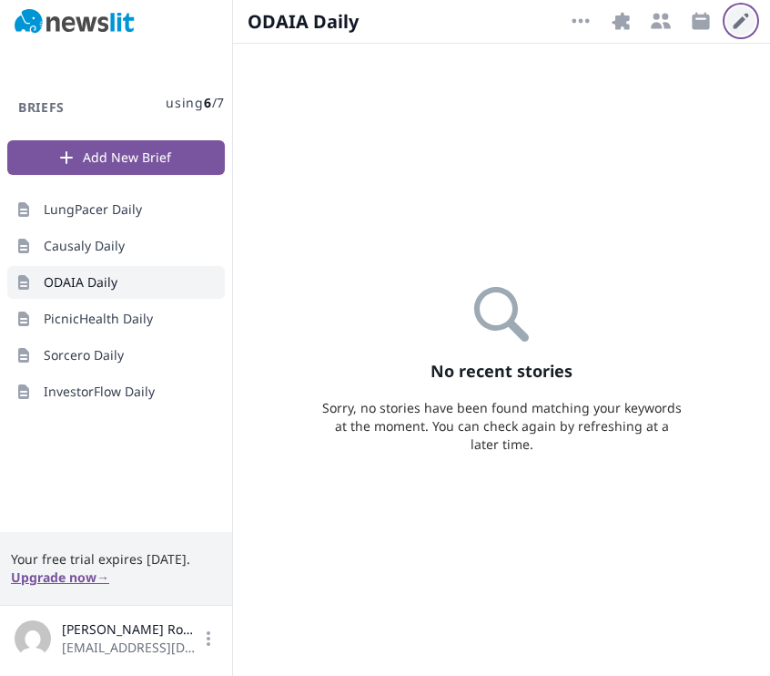
click at [747, 25] on icon "button" at bounding box center [741, 21] width 22 height 22
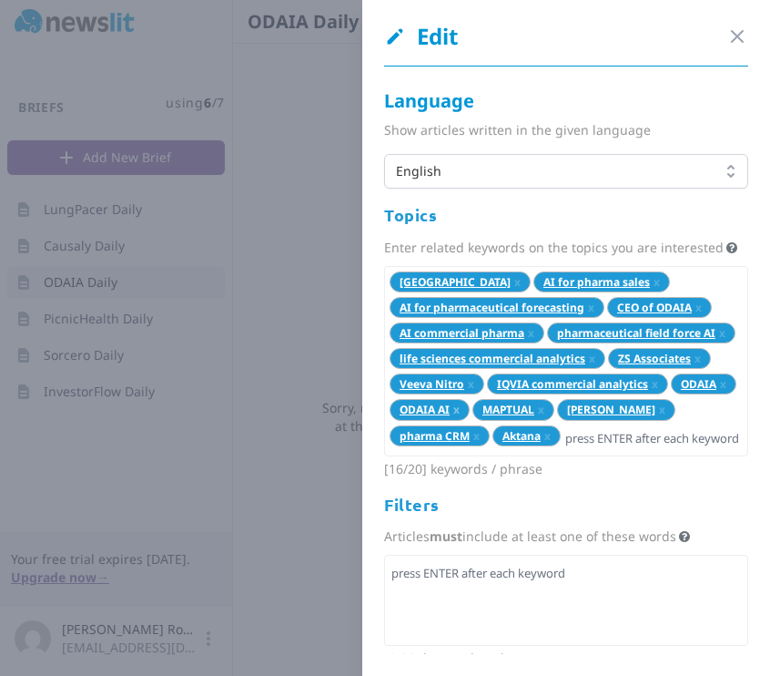
click at [460, 417] on span "x" at bounding box center [456, 408] width 6 height 15
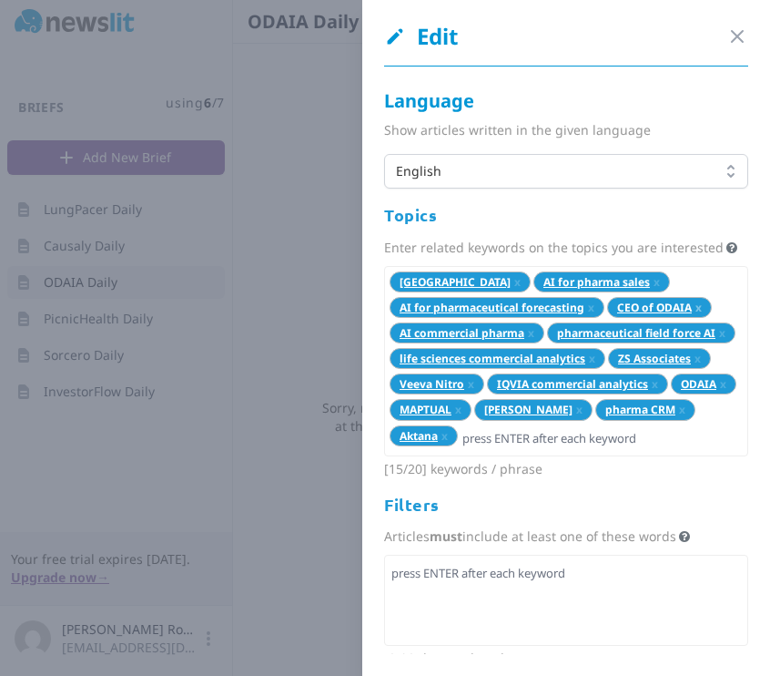
click at [696, 315] on span "x" at bounding box center [699, 307] width 6 height 15
click at [470, 391] on span "x" at bounding box center [471, 383] width 6 height 15
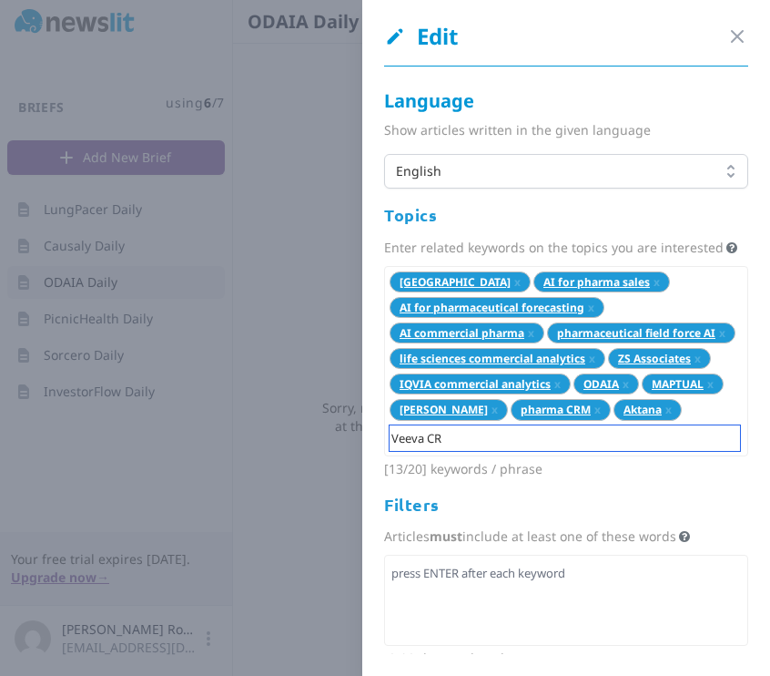
type input "Veeva CRM"
type input "life sciences AI"
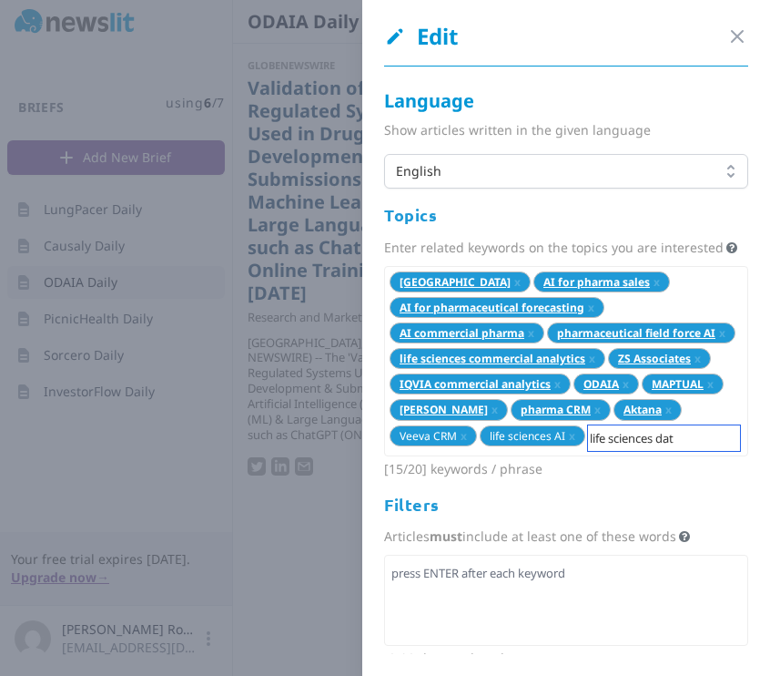
type input "life sciences data"
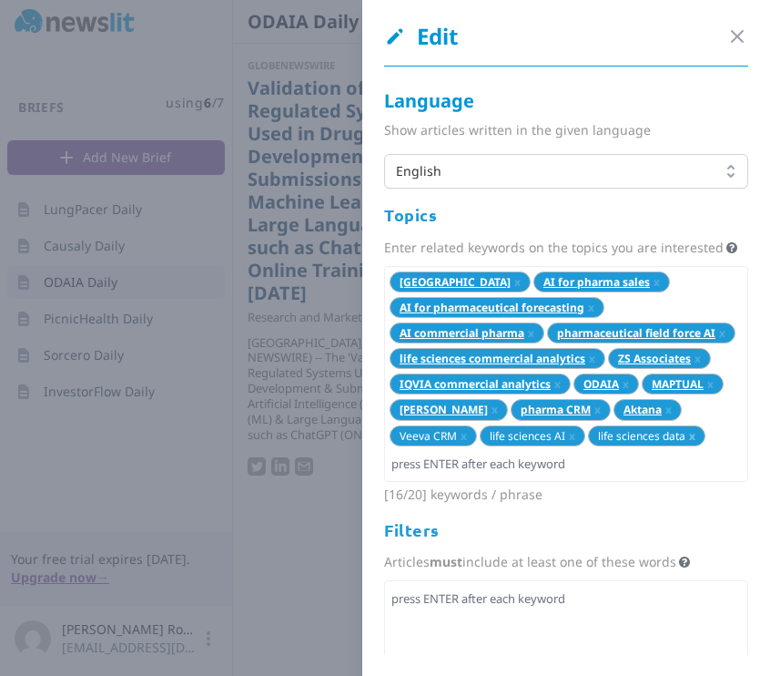
click at [689, 443] on span "x" at bounding box center [692, 435] width 6 height 15
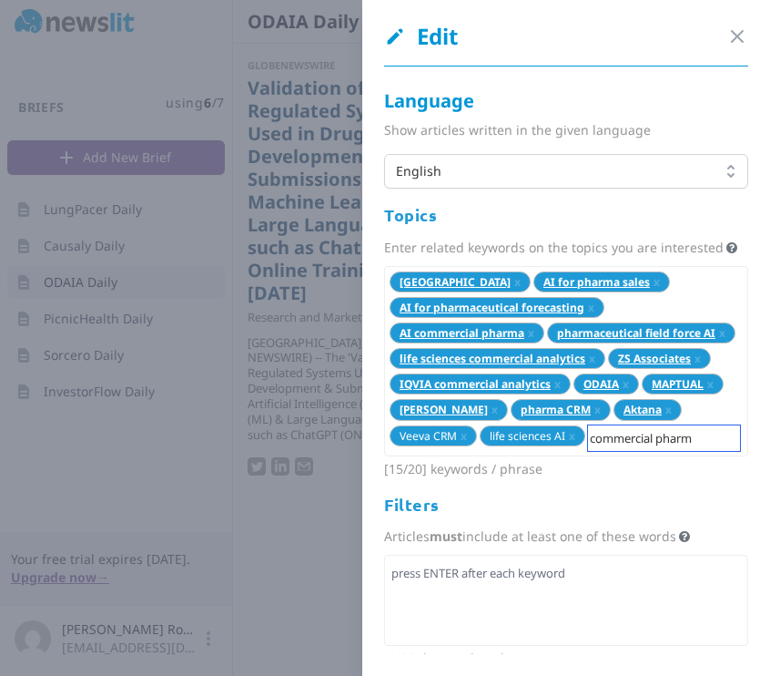
type input "commercial pharma"
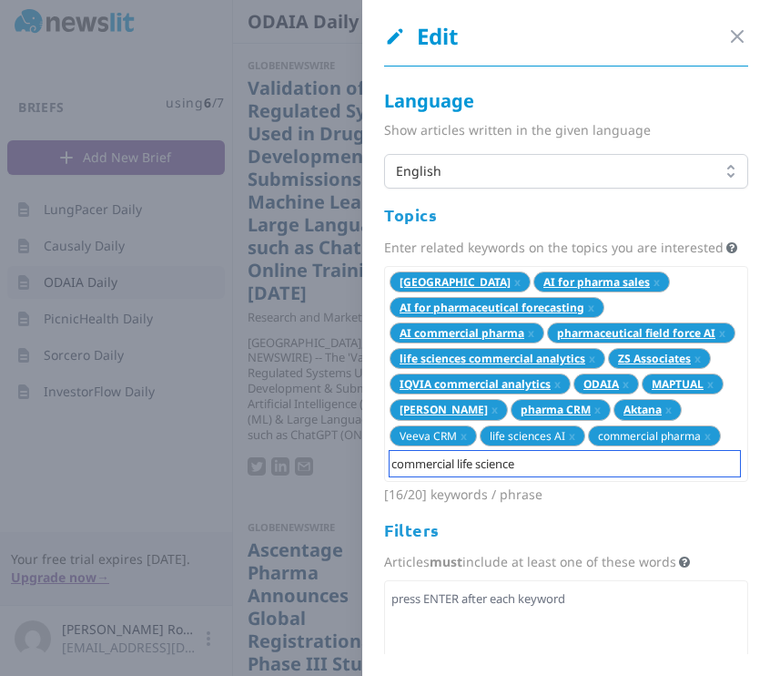
type input "commercial life sciences"
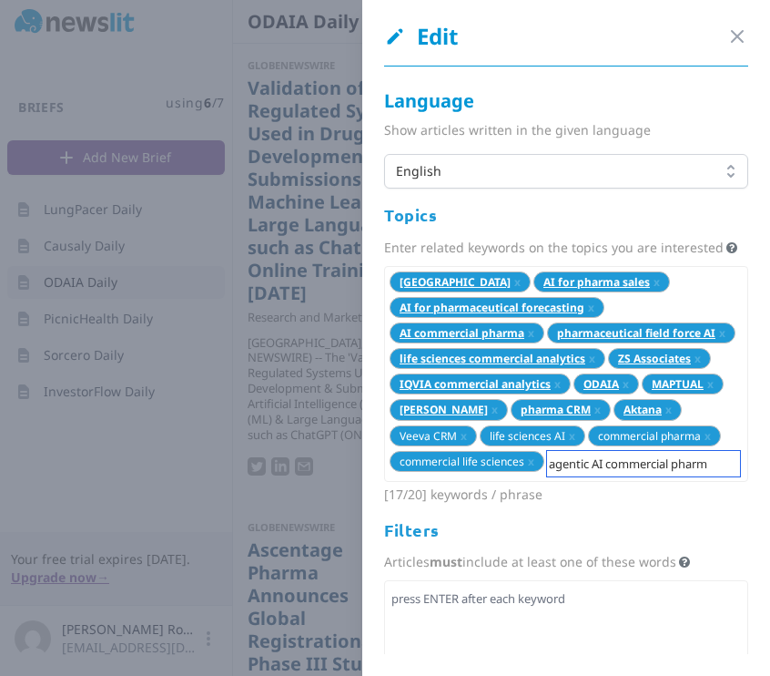
type input "agentic AI commercial pharma"
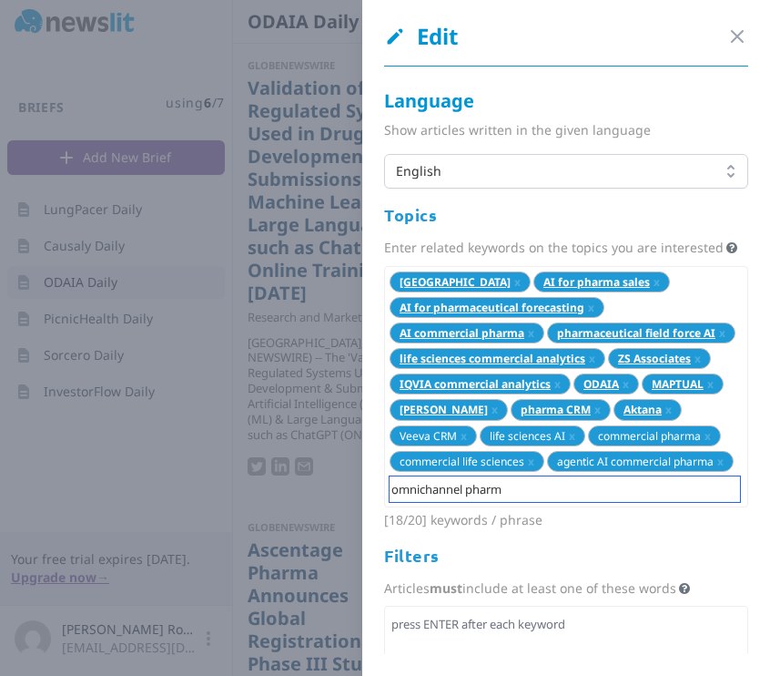
type input "omnichannel pharma"
type input "dynamic targeting commercial pharma"
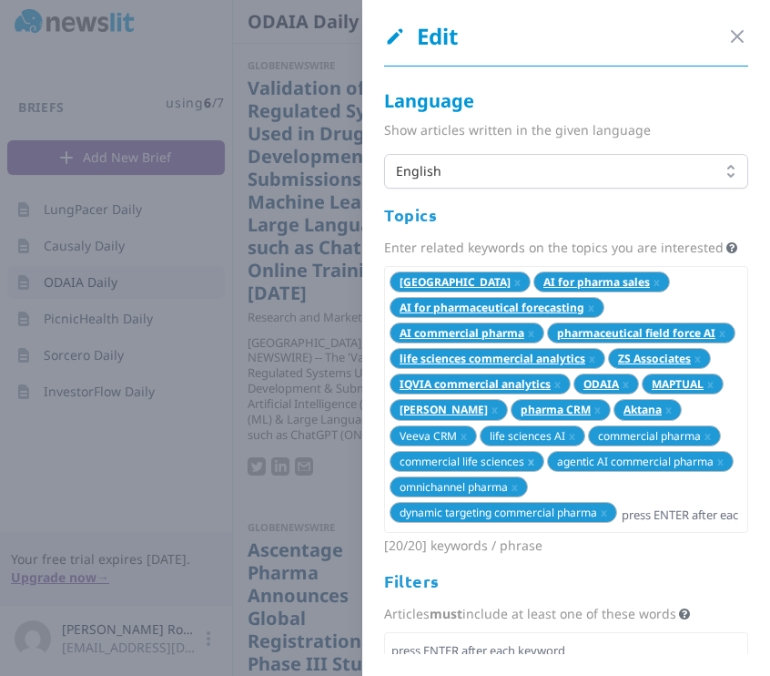
click at [534, 469] on span "x" at bounding box center [531, 460] width 6 height 15
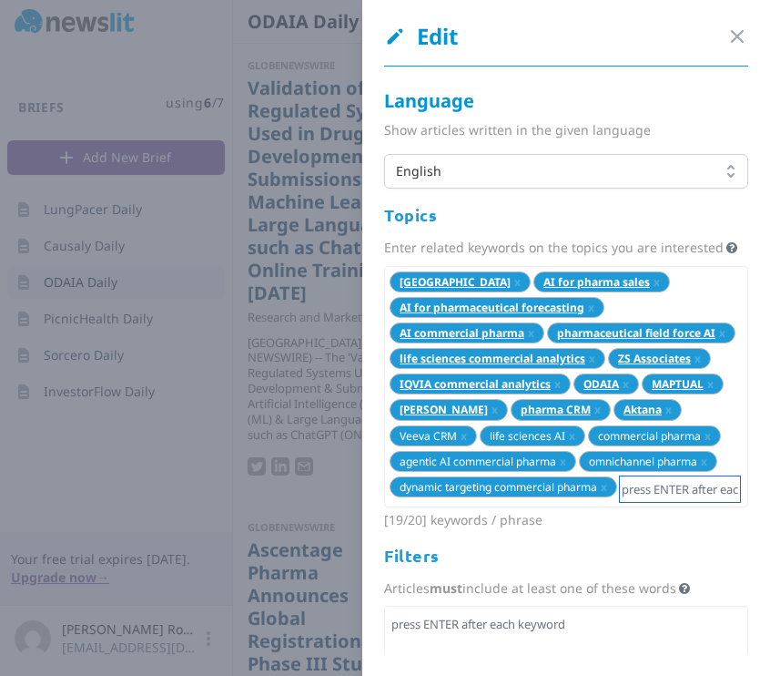
click at [647, 502] on input "text" at bounding box center [680, 488] width 120 height 25
type input "omnichannel life sciences"
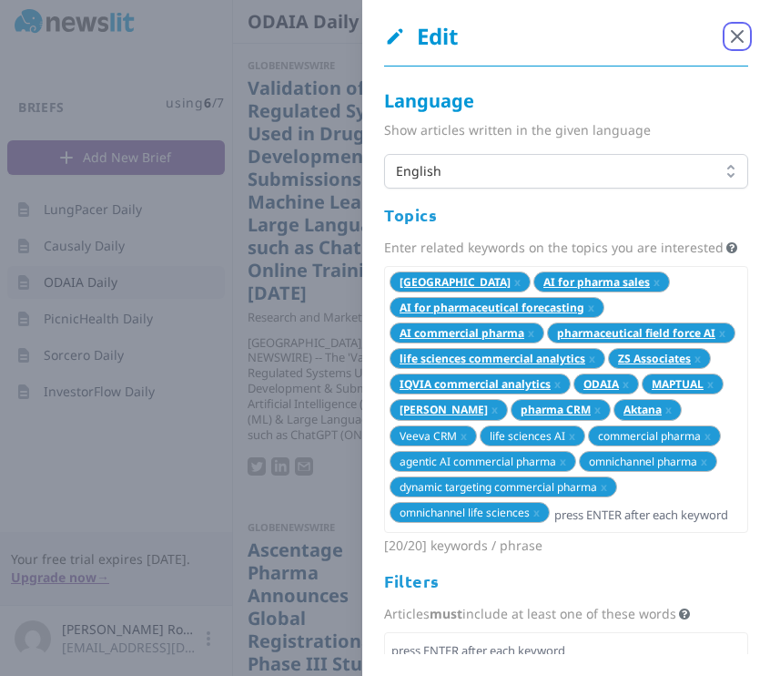
click at [728, 38] on icon "button" at bounding box center [737, 36] width 22 height 22
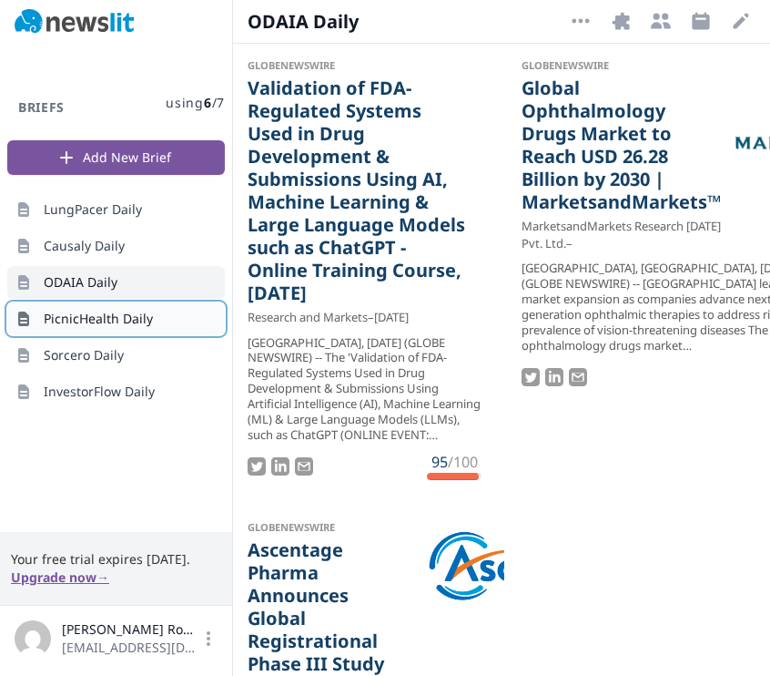
click at [118, 320] on span "PicnicHealth Daily" at bounding box center [98, 319] width 109 height 18
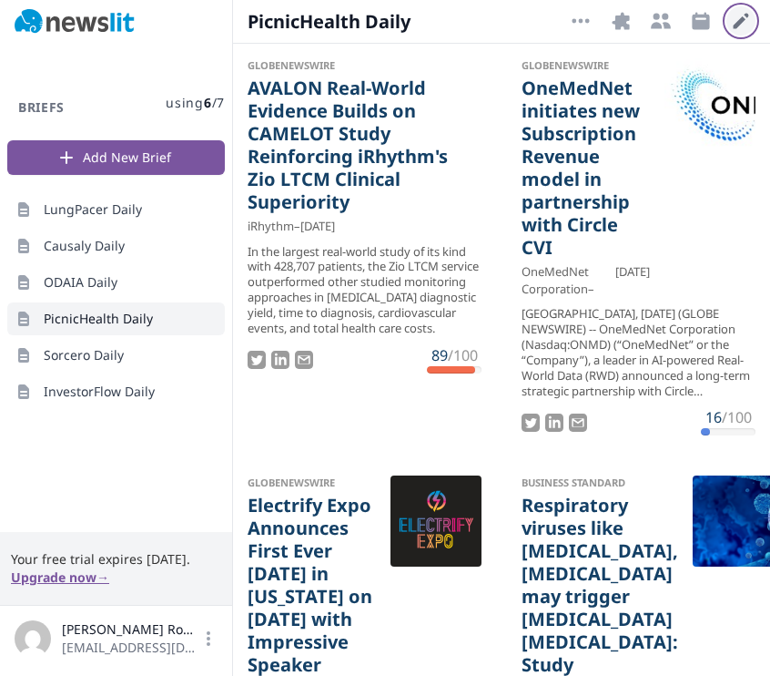
click at [736, 18] on icon "button" at bounding box center [741, 21] width 22 height 22
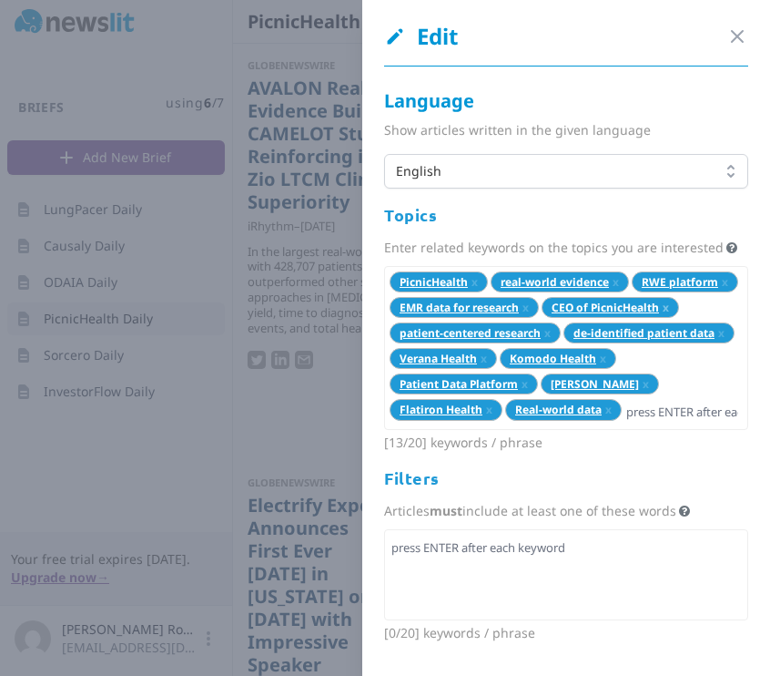
click at [663, 315] on span "x" at bounding box center [666, 307] width 6 height 15
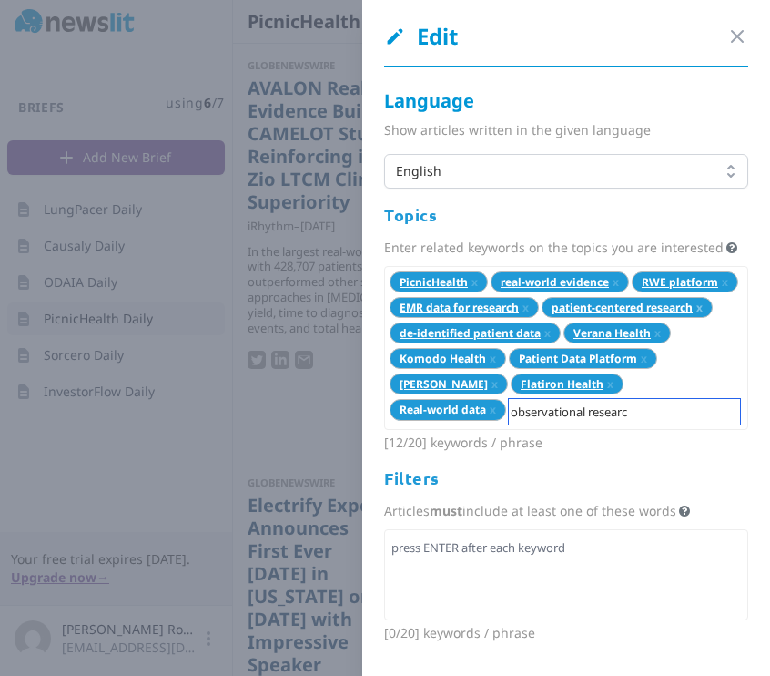
type input "observational research"
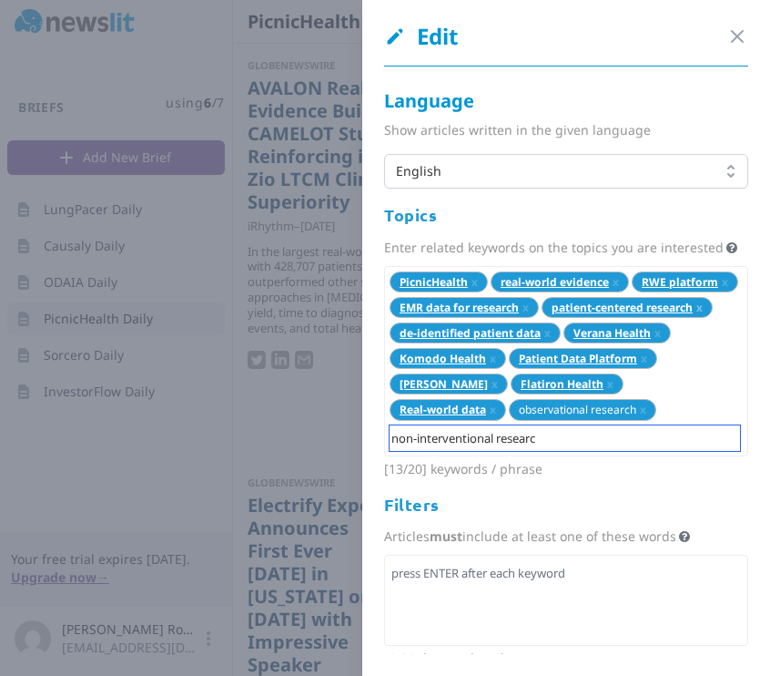
type input "non-interventional research"
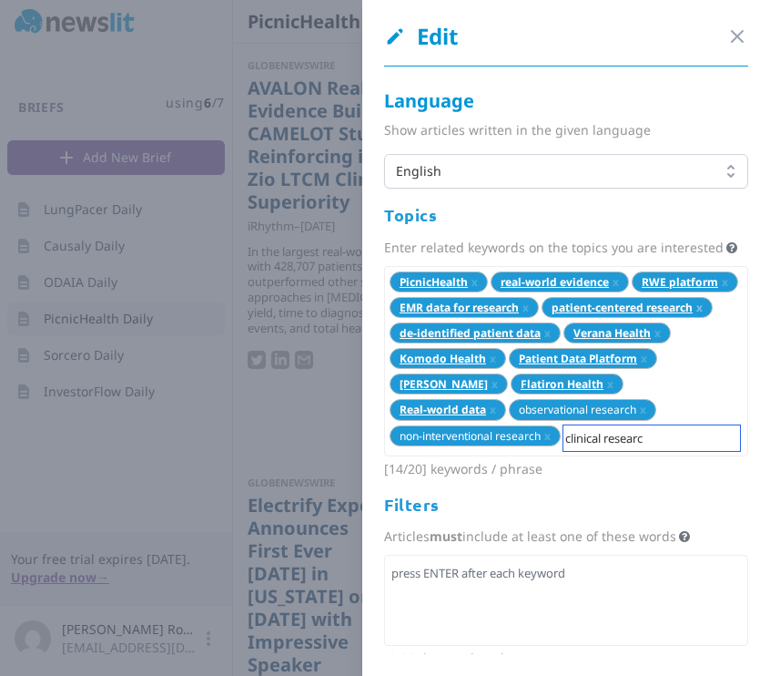
type input "clinical research"
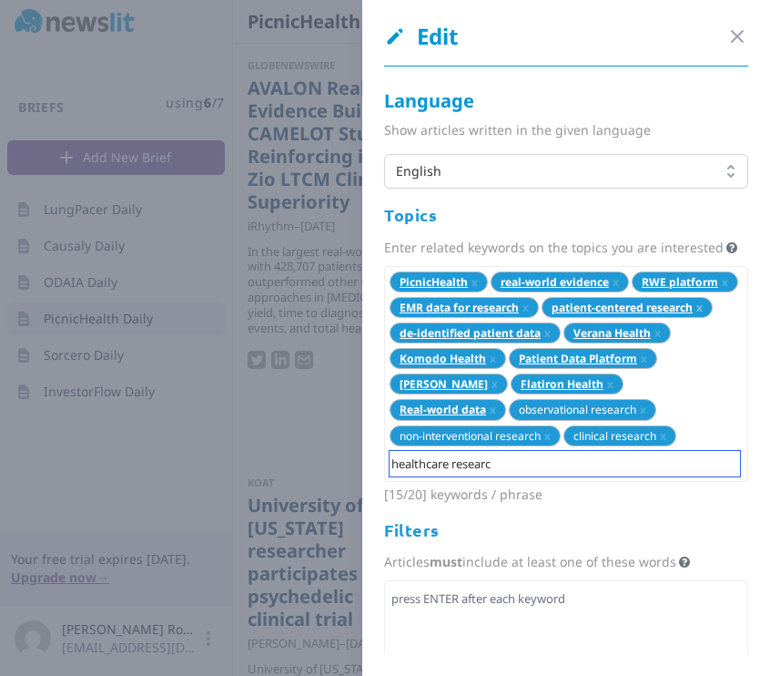
type input "healthcare research"
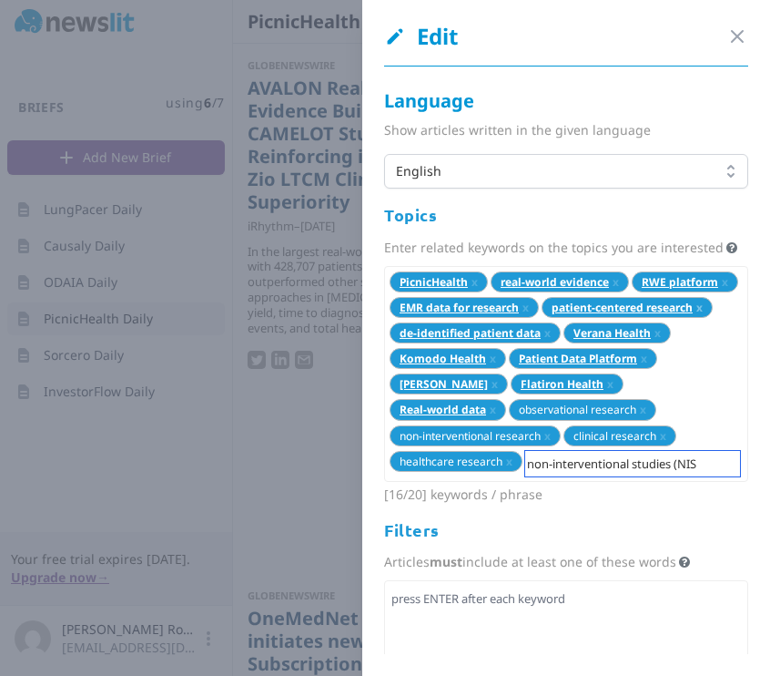
type input "non-interventional studies (NIS)"
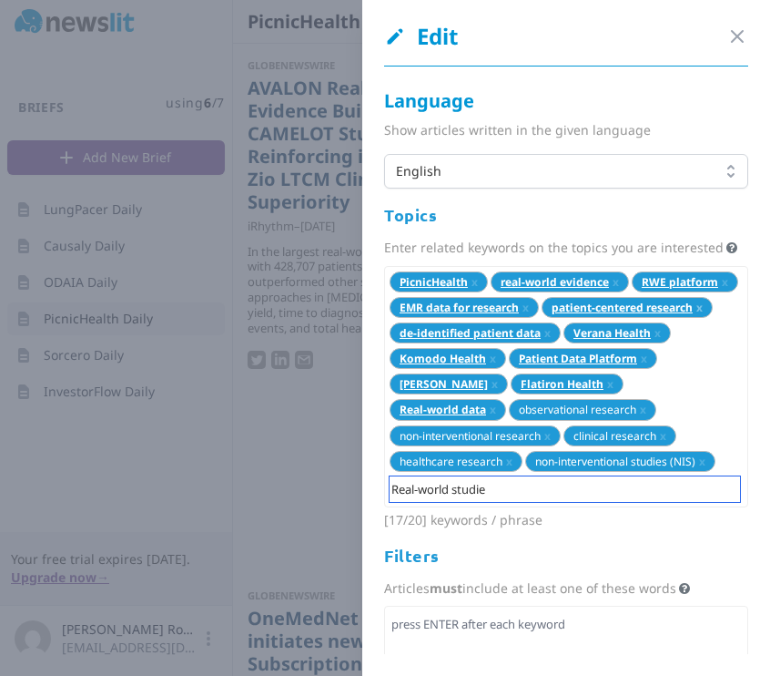
type input "Real-world studies"
type input "patient medical records"
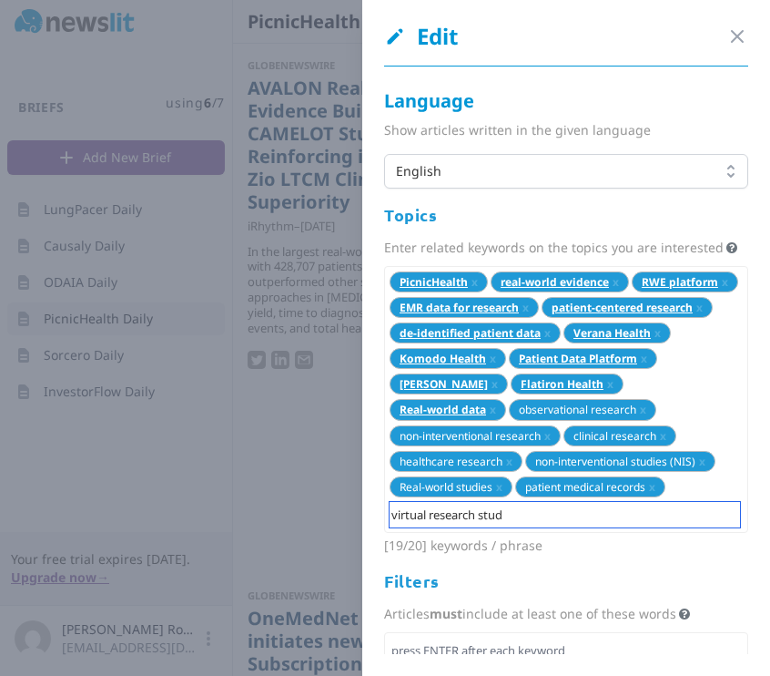
type input "virtual research study"
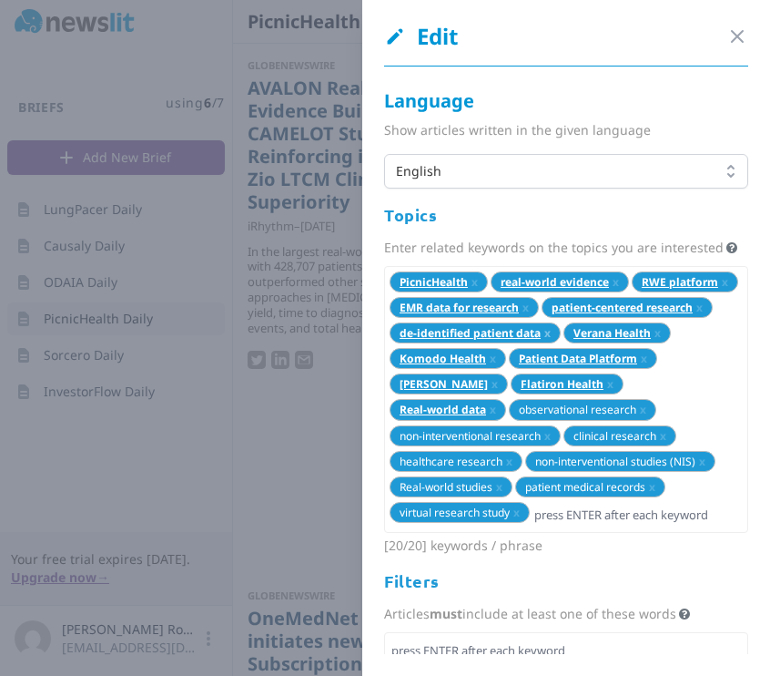
click at [545, 340] on span "x" at bounding box center [547, 332] width 6 height 15
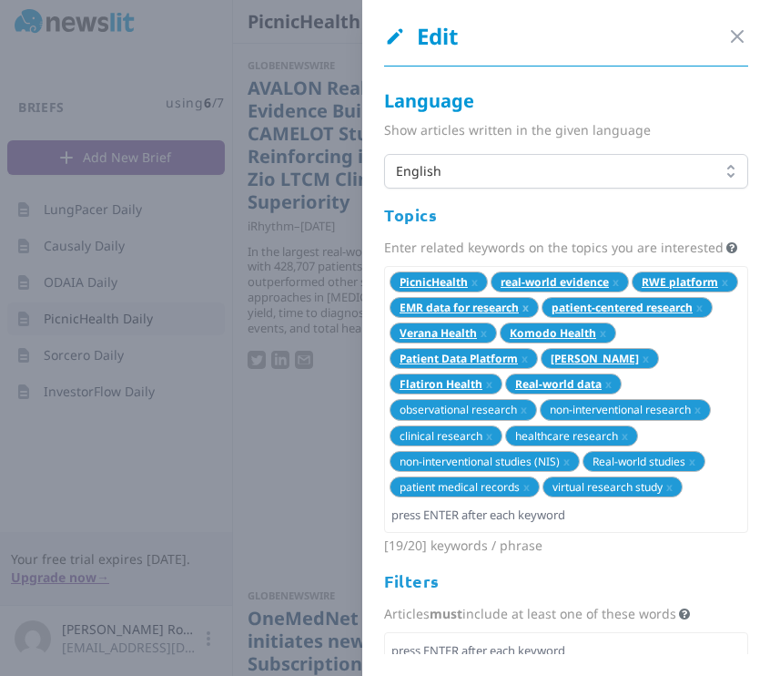
click at [529, 315] on span "x" at bounding box center [526, 307] width 6 height 15
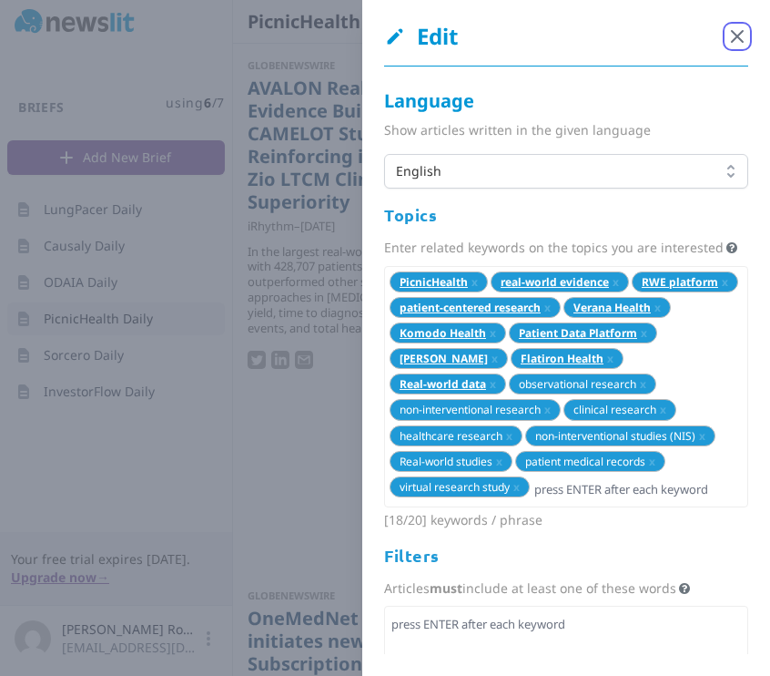
click at [727, 36] on icon "button" at bounding box center [737, 36] width 22 height 22
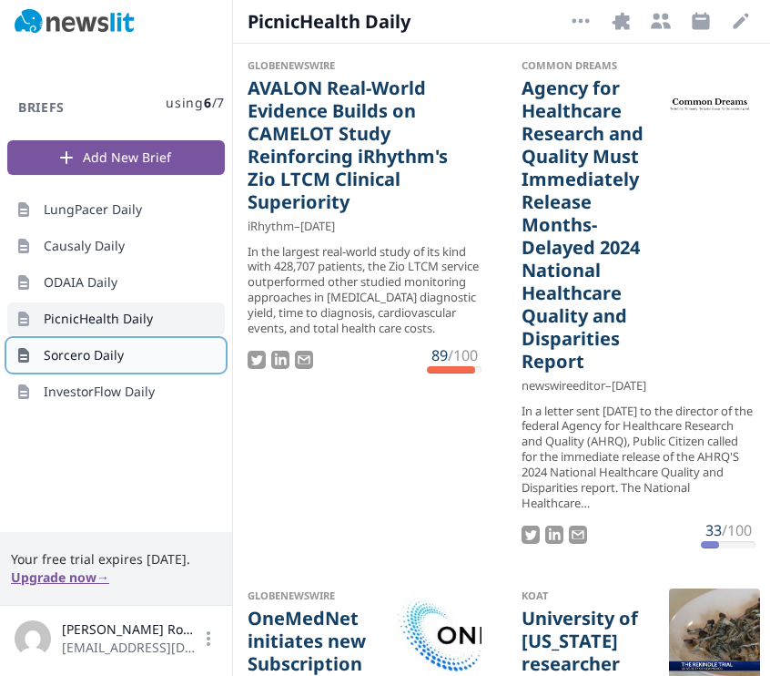
click at [186, 357] on link "Sorcero Daily" at bounding box center [116, 355] width 218 height 33
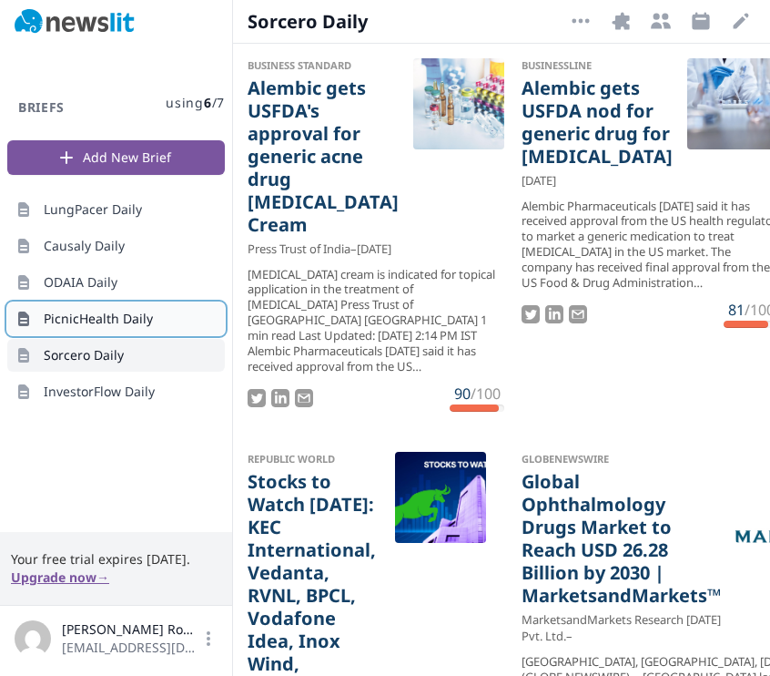
click at [141, 304] on link "PicnicHealth Daily" at bounding box center [116, 318] width 218 height 33
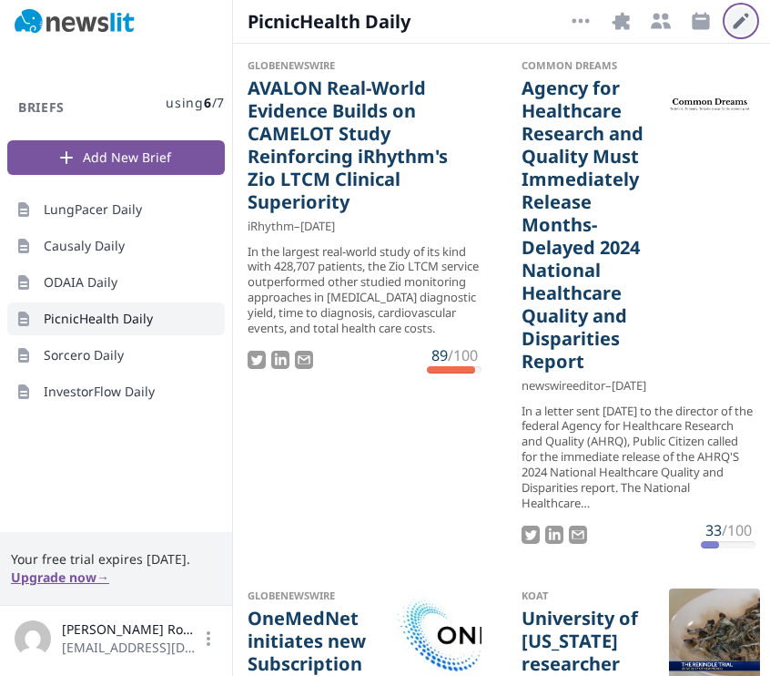
click at [737, 21] on icon "button" at bounding box center [741, 21] width 22 height 22
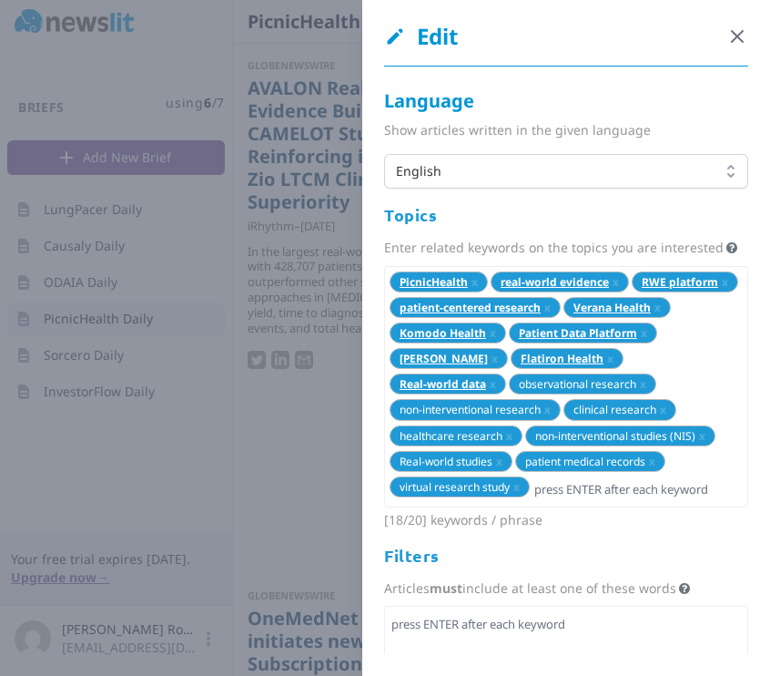
click at [729, 35] on icon "button" at bounding box center [737, 36] width 22 height 22
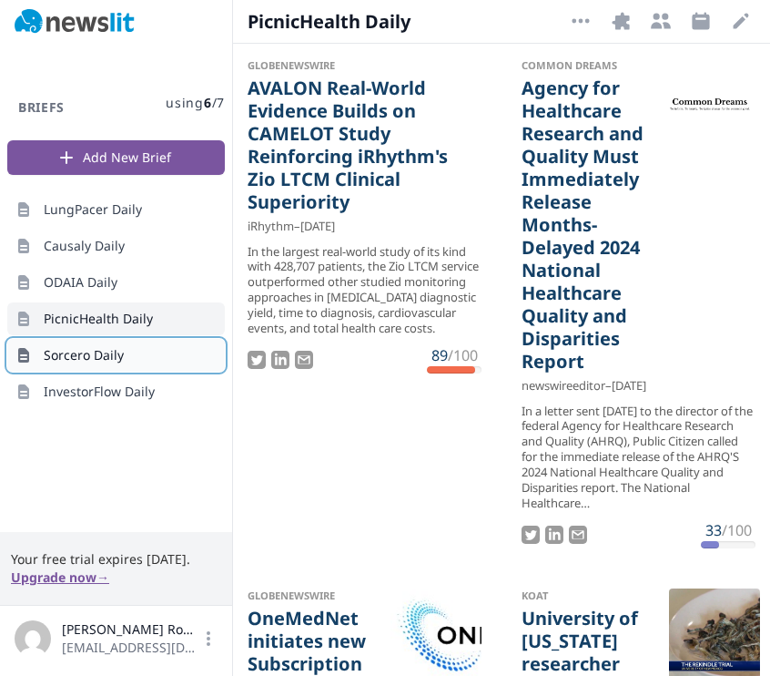
click at [73, 363] on span "Sorcero Daily" at bounding box center [84, 355] width 80 height 18
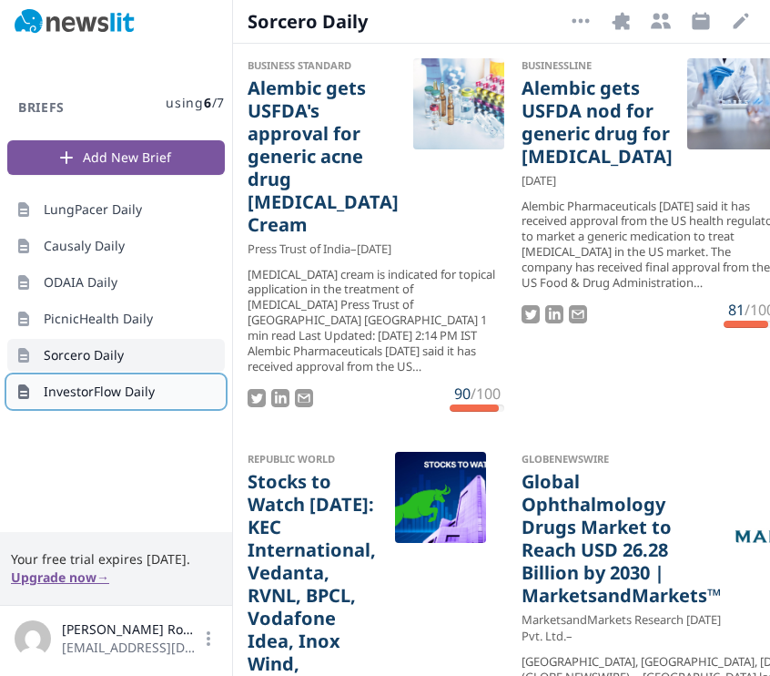
click at [108, 387] on span "InvestorFlow Daily" at bounding box center [99, 391] width 111 height 18
